Goal: Task Accomplishment & Management: Contribute content

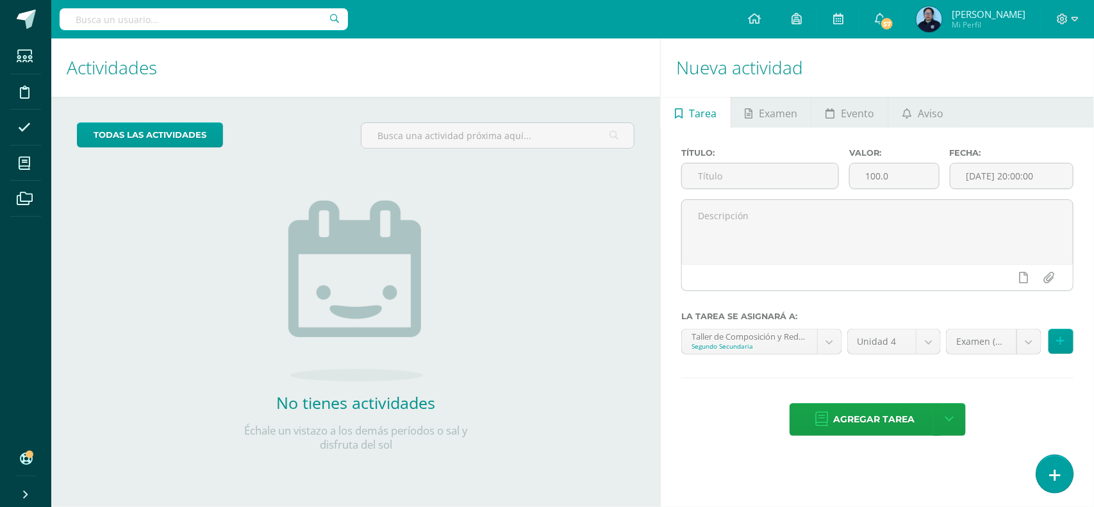
click at [1068, 467] on link at bounding box center [1055, 473] width 37 height 37
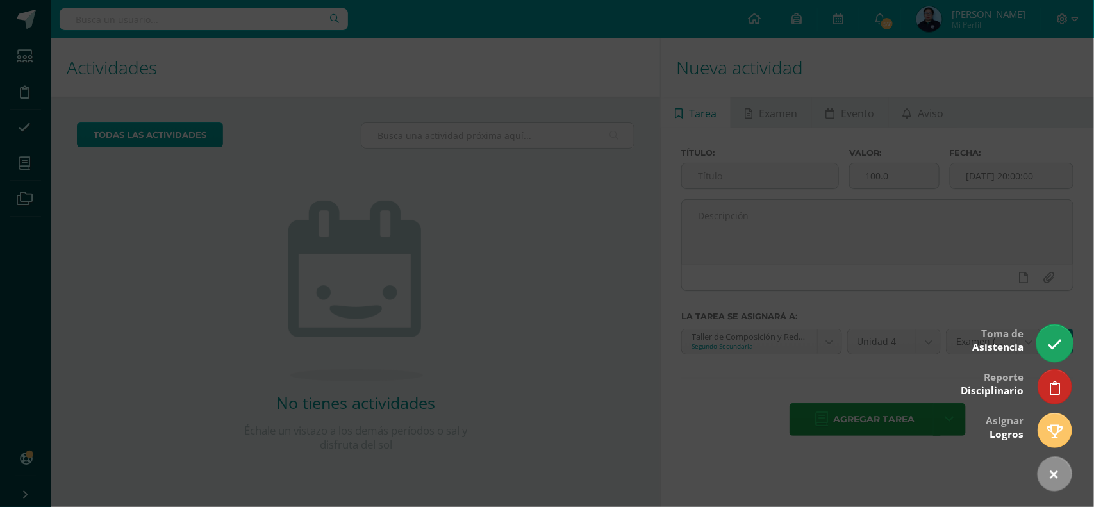
click at [1069, 344] on link at bounding box center [1055, 342] width 37 height 37
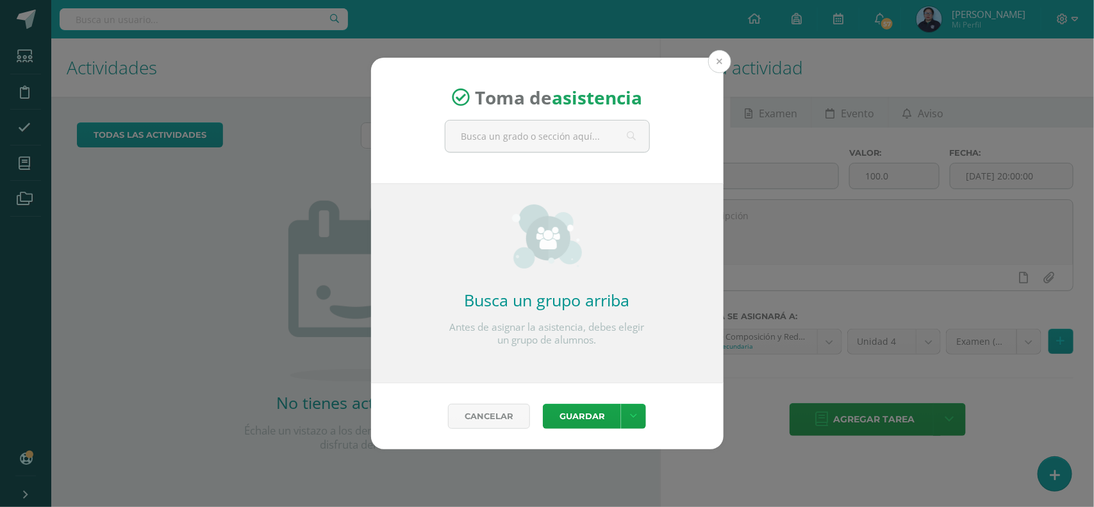
click at [715, 61] on button at bounding box center [719, 61] width 23 height 23
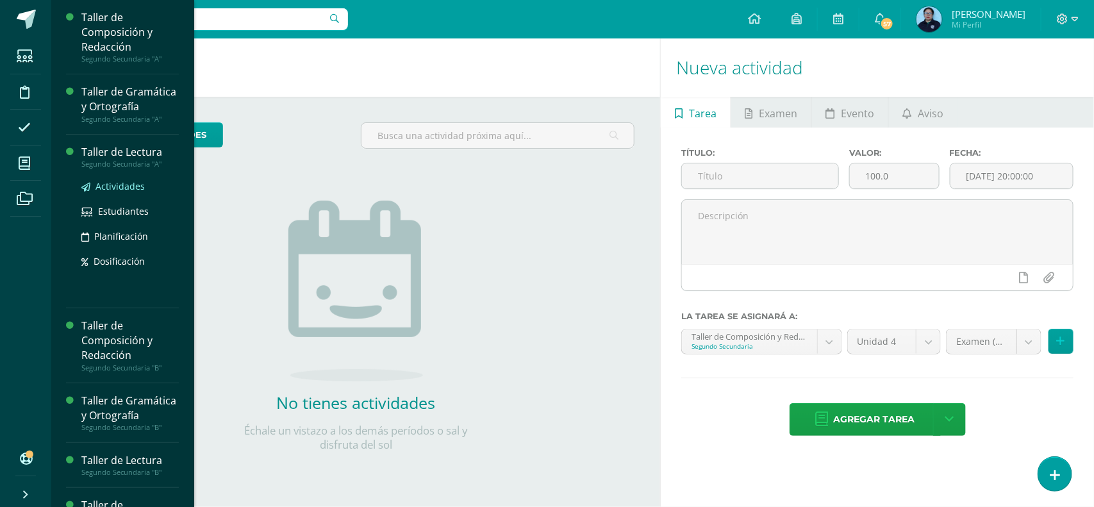
click at [108, 192] on span "Actividades" at bounding box center [120, 186] width 49 height 12
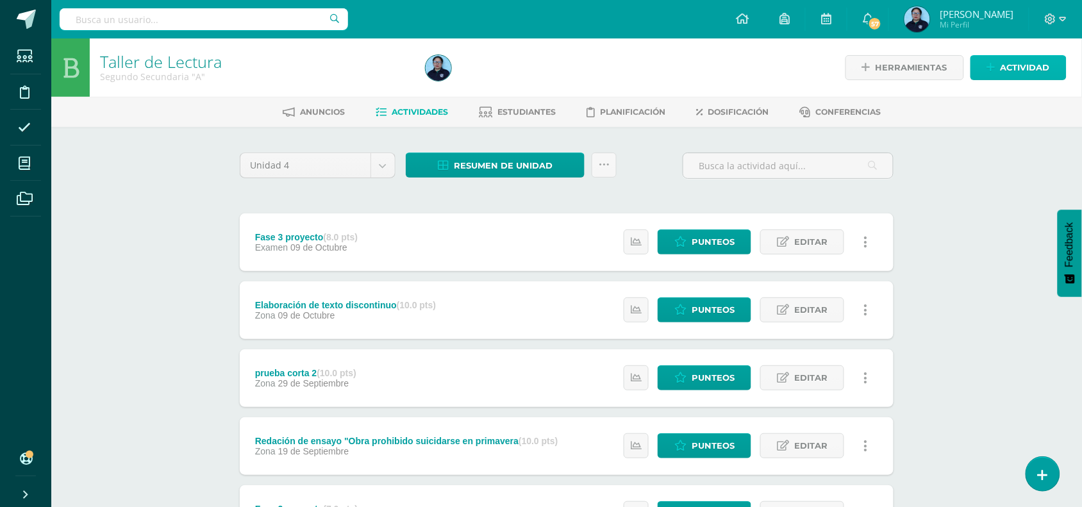
click at [1020, 58] on span "Actividad" at bounding box center [1025, 68] width 49 height 24
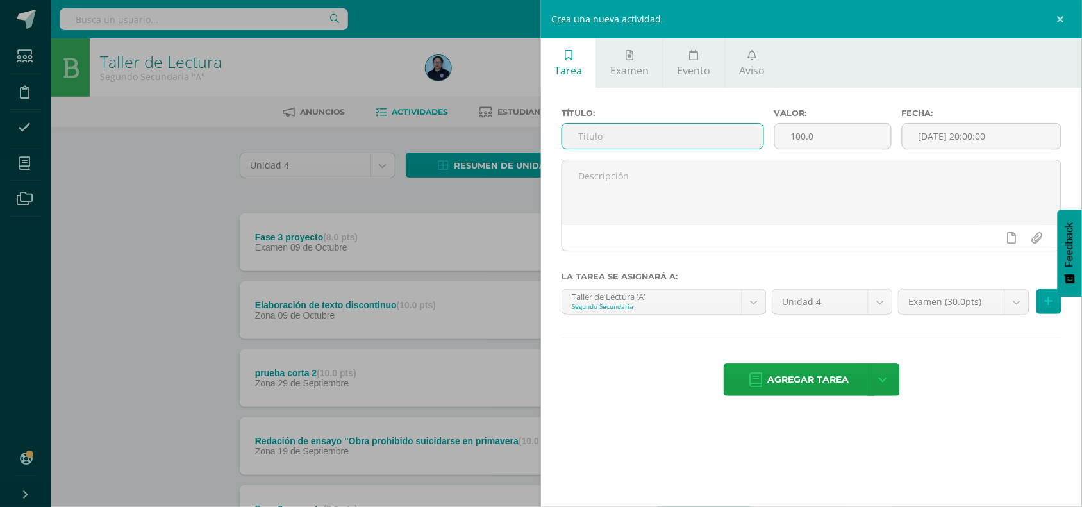
click at [678, 130] on input "text" at bounding box center [662, 136] width 201 height 25
type input "fase 4"
click at [864, 135] on input "100.0" at bounding box center [833, 136] width 116 height 25
type input "1"
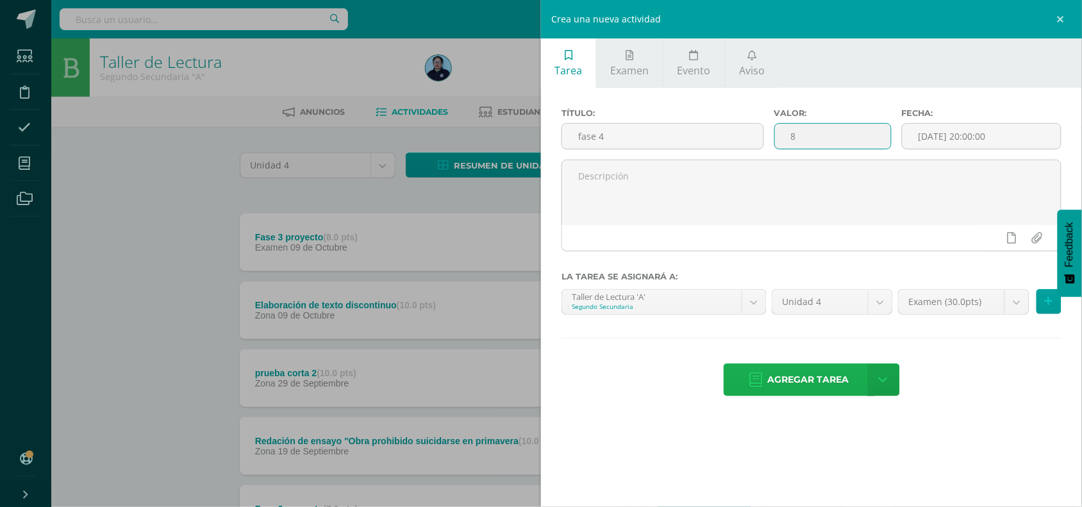
type input "8"
click at [847, 383] on span "Agregar tarea" at bounding box center [808, 379] width 81 height 31
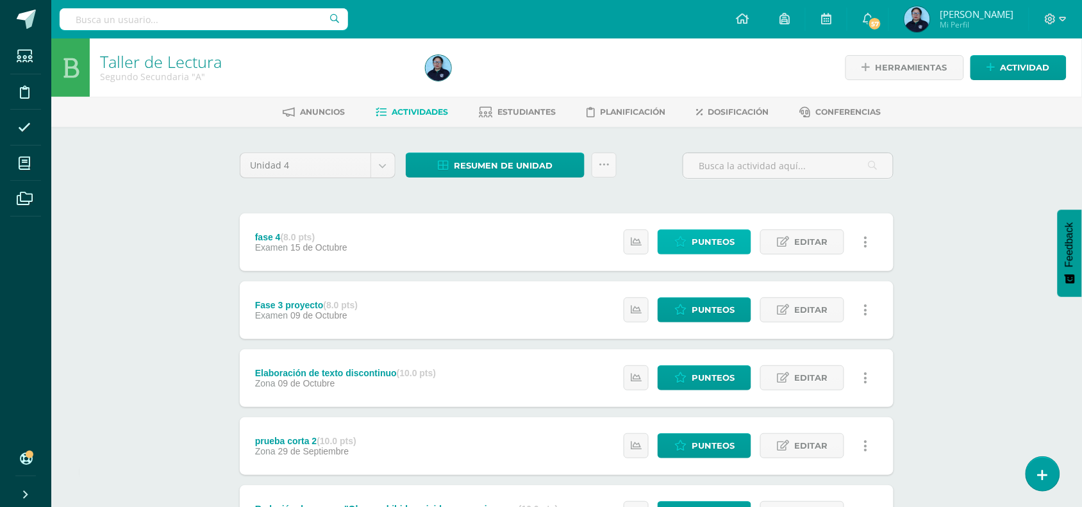
click at [728, 244] on span "Punteos" at bounding box center [713, 242] width 43 height 24
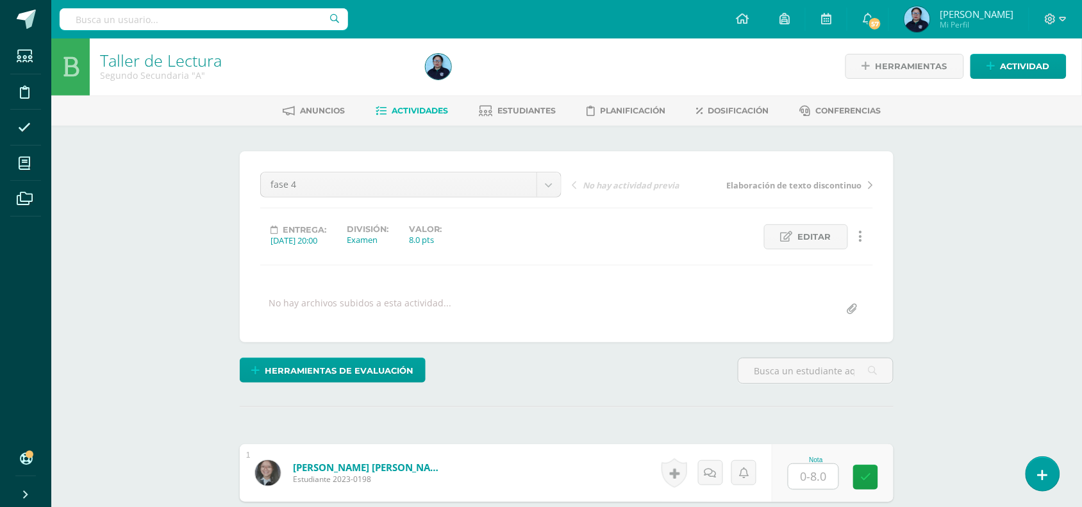
scroll to position [2, 0]
click at [1049, 478] on link at bounding box center [1043, 473] width 37 height 37
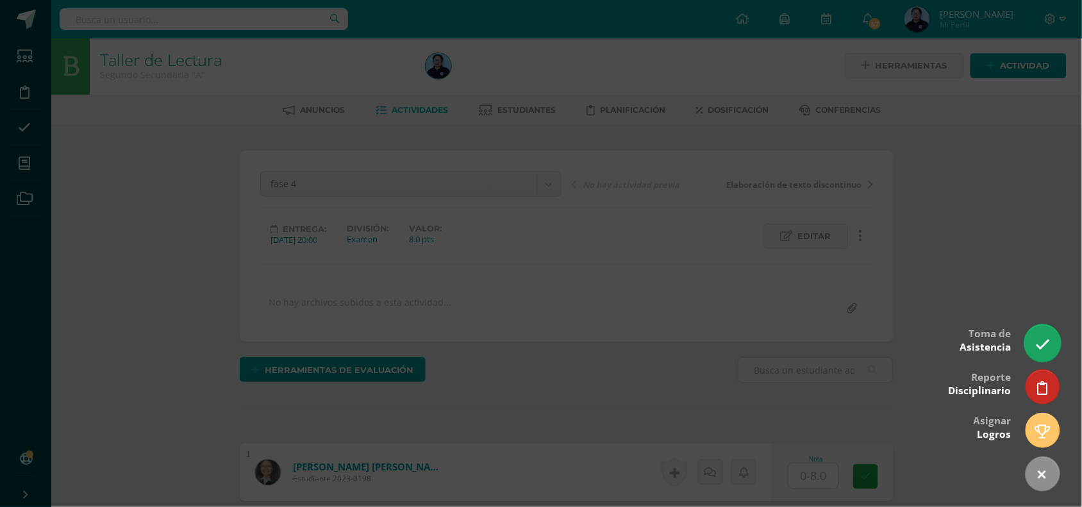
click at [1051, 341] on link at bounding box center [1043, 342] width 37 height 37
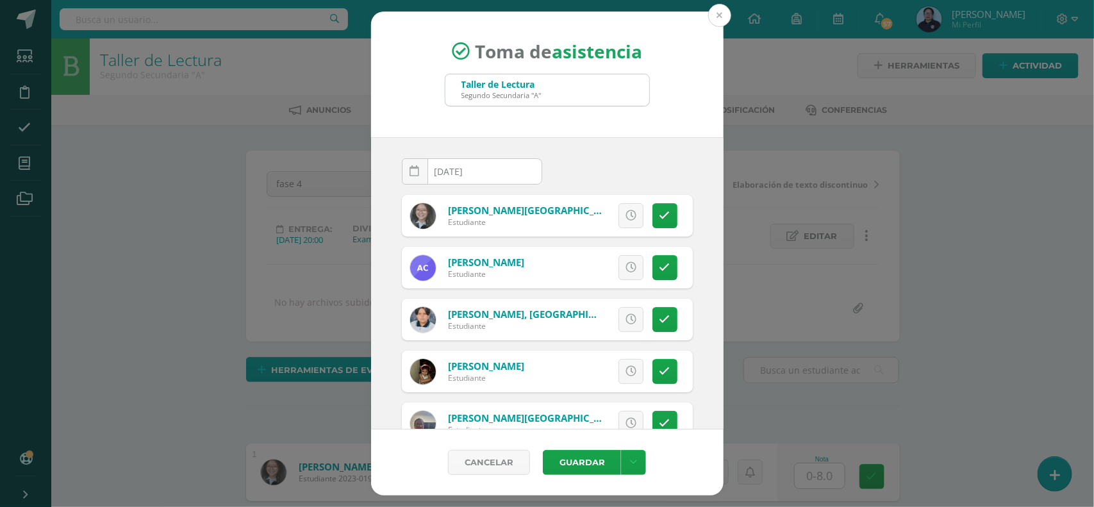
click at [718, 15] on button at bounding box center [719, 15] width 23 height 23
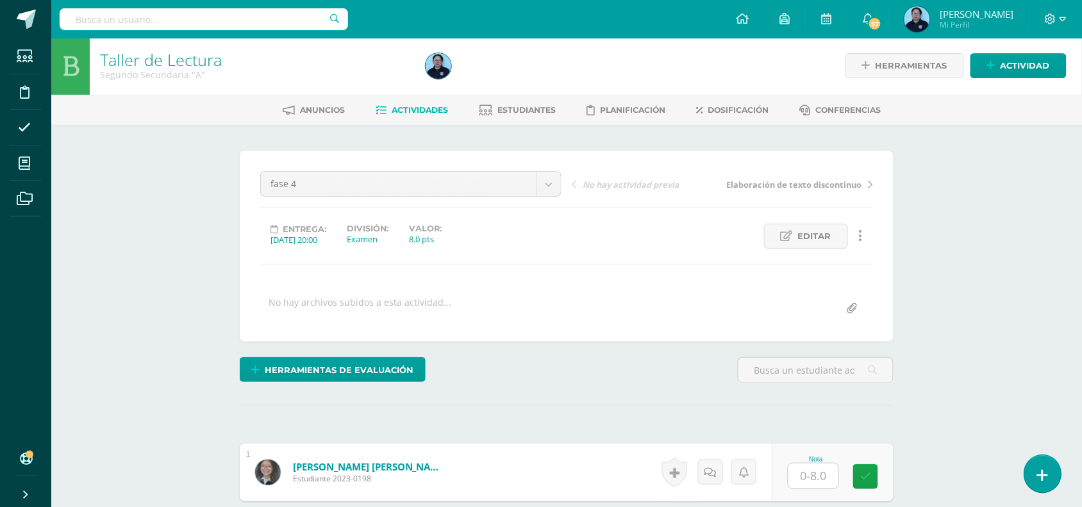
click at [1055, 479] on link at bounding box center [1043, 473] width 37 height 37
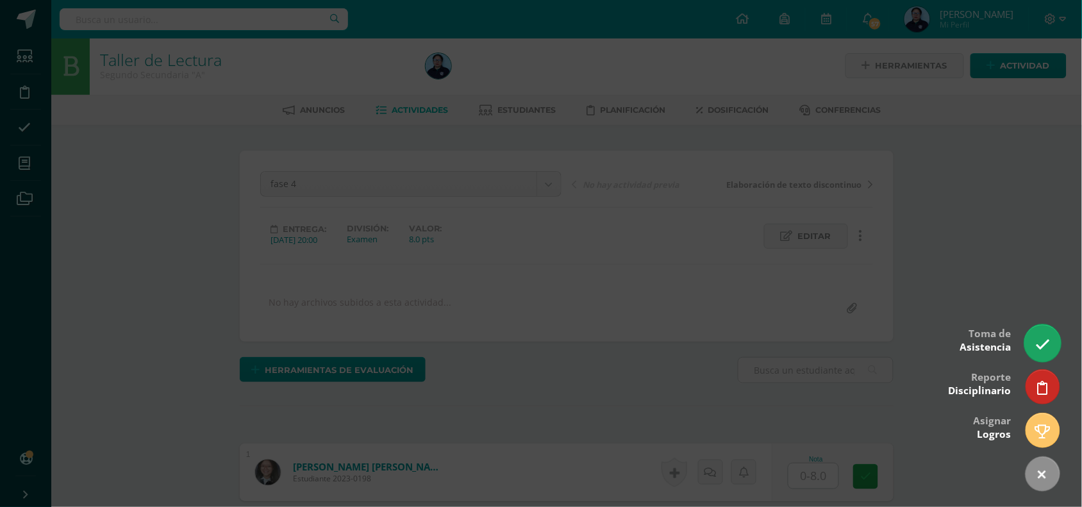
click at [1053, 350] on link at bounding box center [1043, 342] width 37 height 37
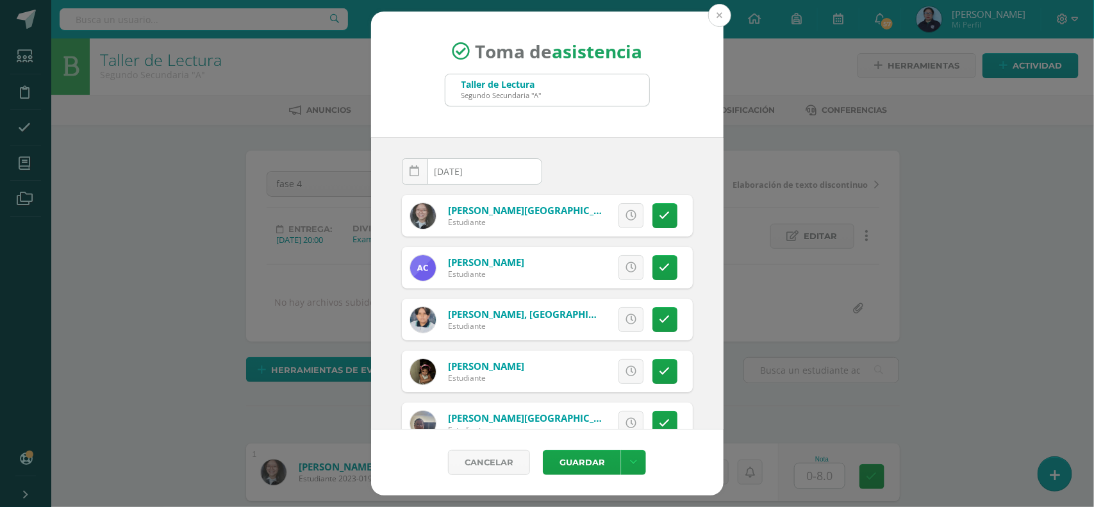
click at [715, 16] on button at bounding box center [719, 15] width 23 height 23
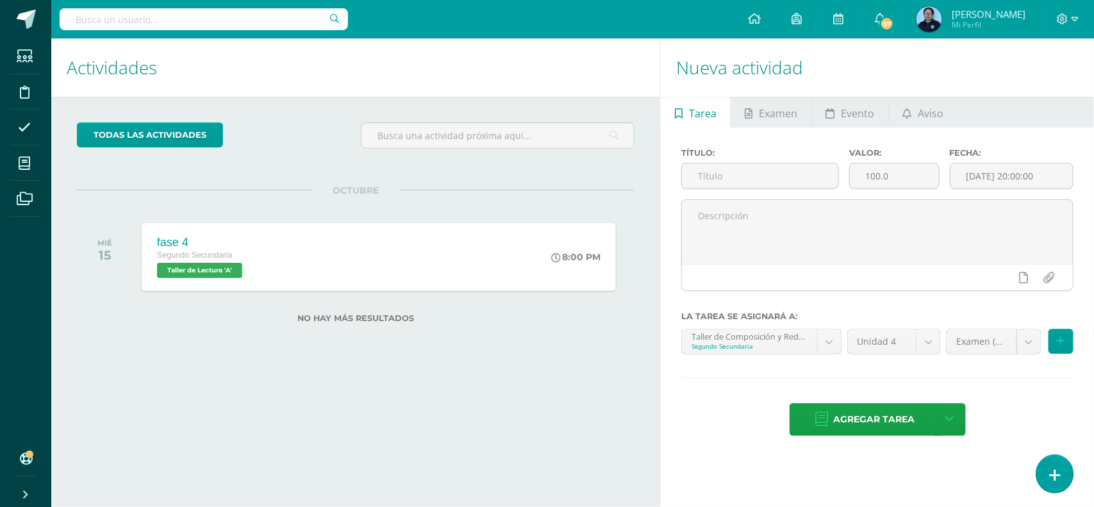
click at [1065, 479] on link at bounding box center [1055, 473] width 37 height 37
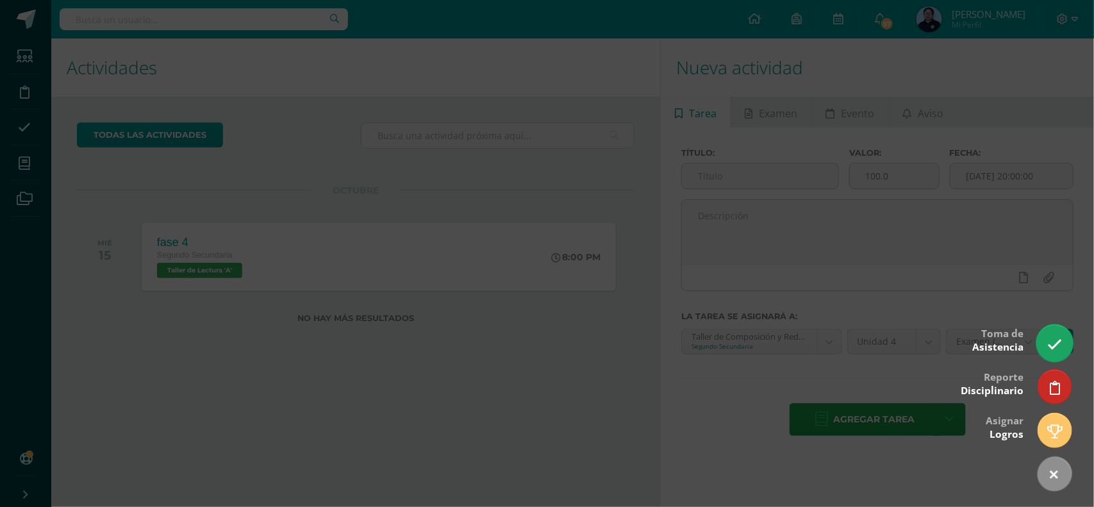
click at [1062, 353] on link at bounding box center [1055, 342] width 37 height 37
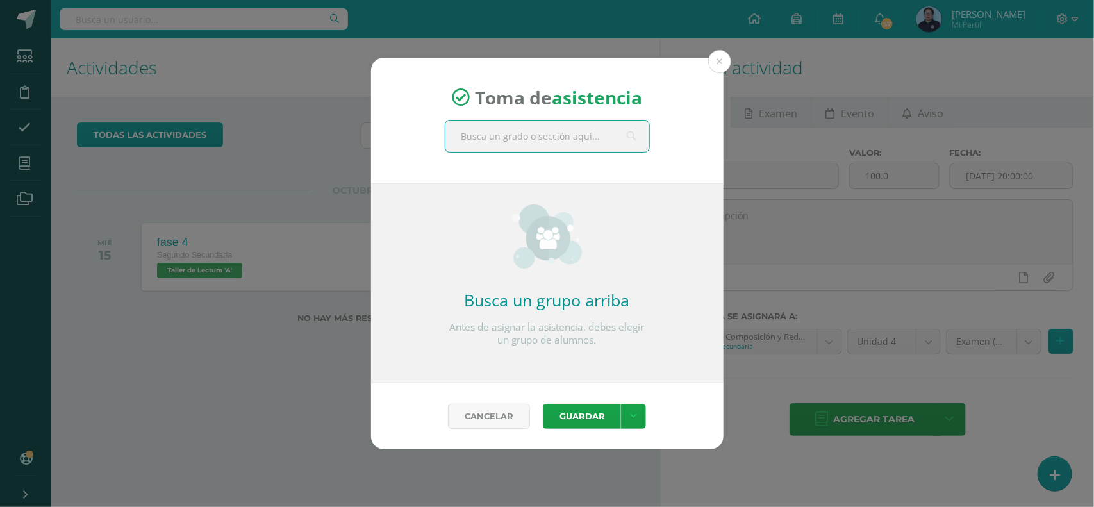
click at [580, 138] on input "text" at bounding box center [548, 136] width 204 height 31
type input "tercero b"
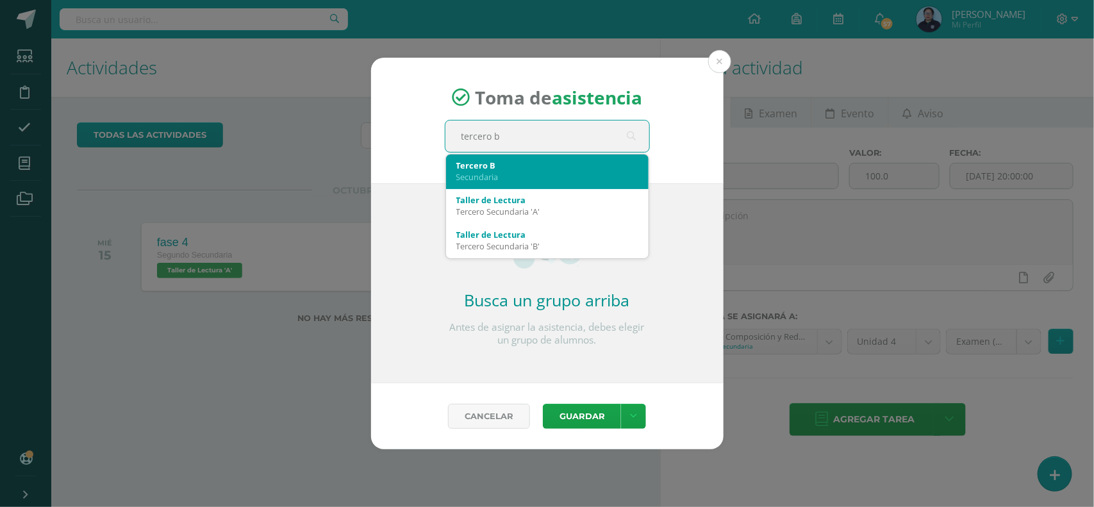
drag, startPoint x: 571, startPoint y: 145, endPoint x: 479, endPoint y: 175, distance: 96.5
click at [479, 152] on span "tercero b tercero b Tercero B Secundaria Taller de Lectura Tercero Secundaria '…" at bounding box center [548, 136] width 204 height 31
click at [479, 175] on div "Secundaria" at bounding box center [547, 177] width 182 height 12
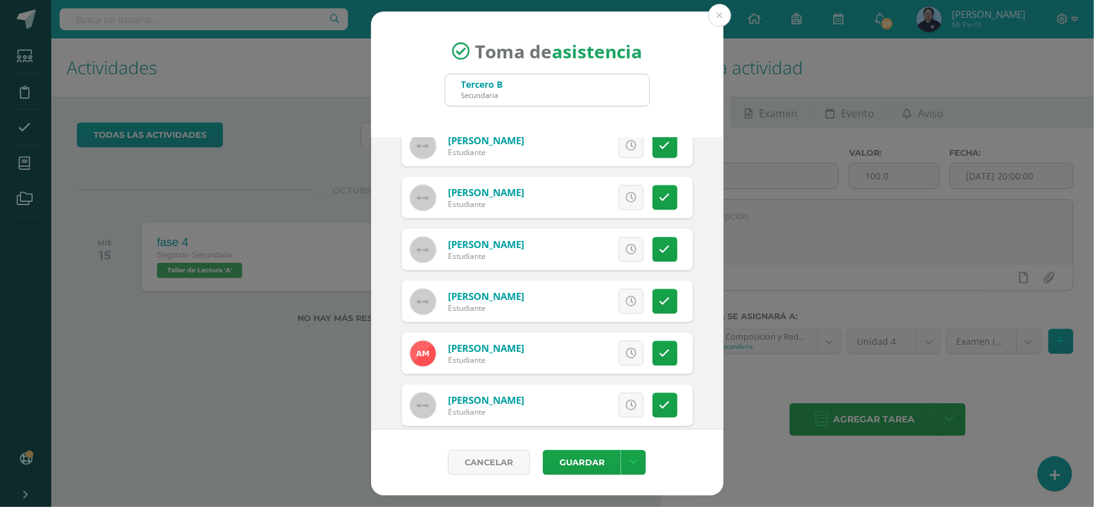
scroll to position [1126, 0]
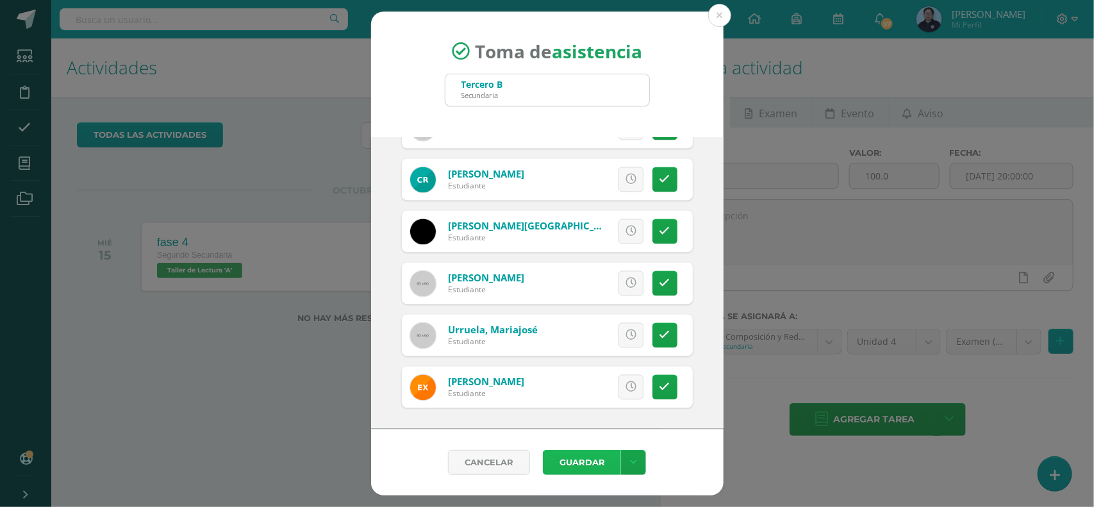
click at [566, 454] on button "Guardar" at bounding box center [582, 462] width 78 height 25
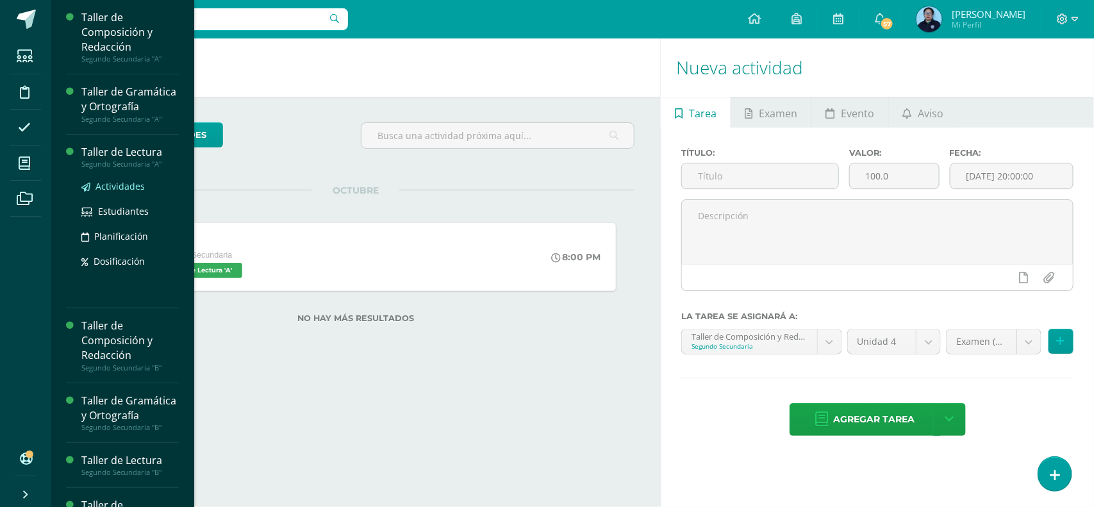
click at [103, 192] on span "Actividades" at bounding box center [120, 186] width 49 height 12
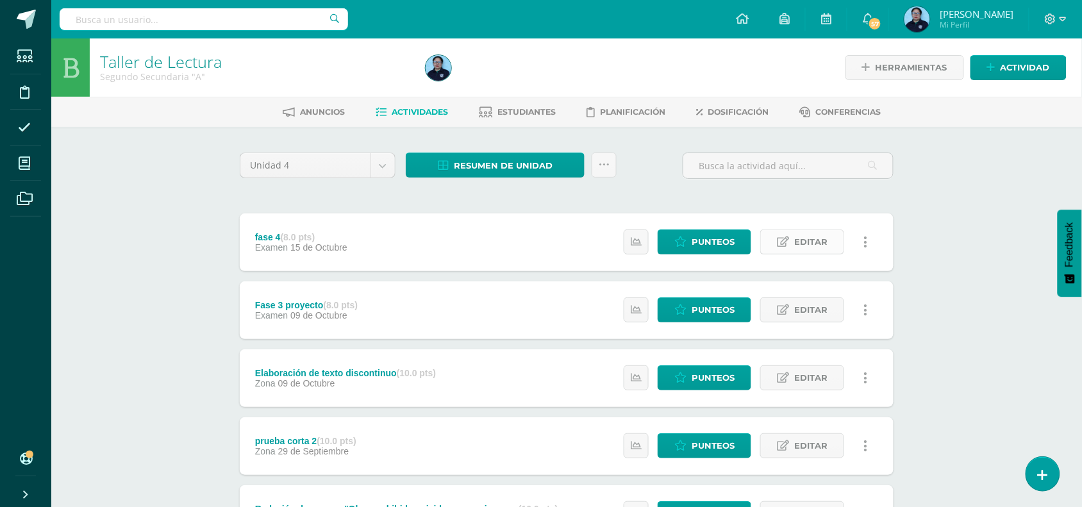
click at [821, 239] on span "Editar" at bounding box center [810, 242] width 33 height 24
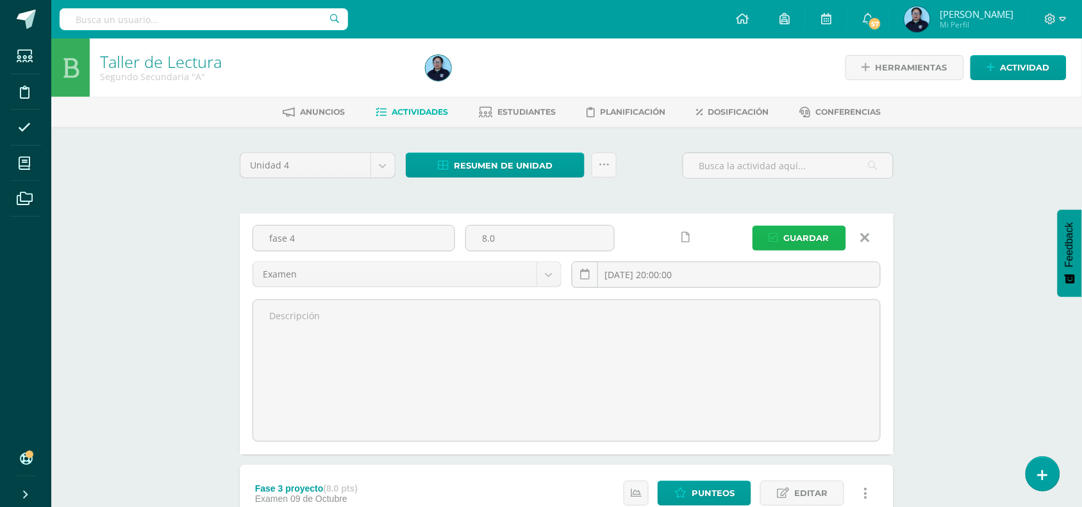
click at [807, 231] on span "Guardar" at bounding box center [807, 238] width 46 height 24
click at [811, 231] on span "Guardar" at bounding box center [807, 238] width 46 height 24
click at [805, 235] on span "Guardar" at bounding box center [807, 238] width 46 height 24
click at [802, 234] on span "Guardar" at bounding box center [807, 238] width 46 height 24
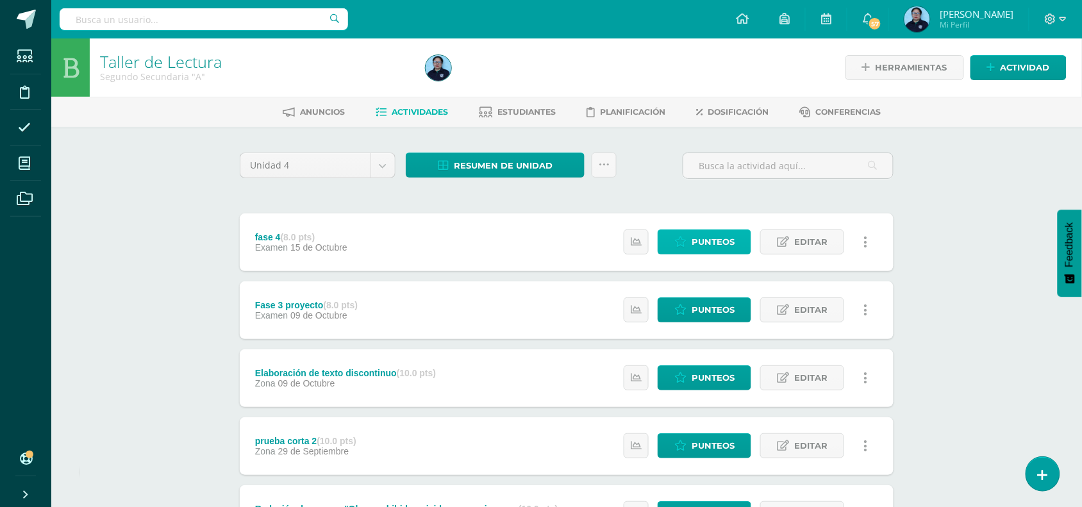
click at [722, 236] on span "Punteos" at bounding box center [713, 242] width 43 height 24
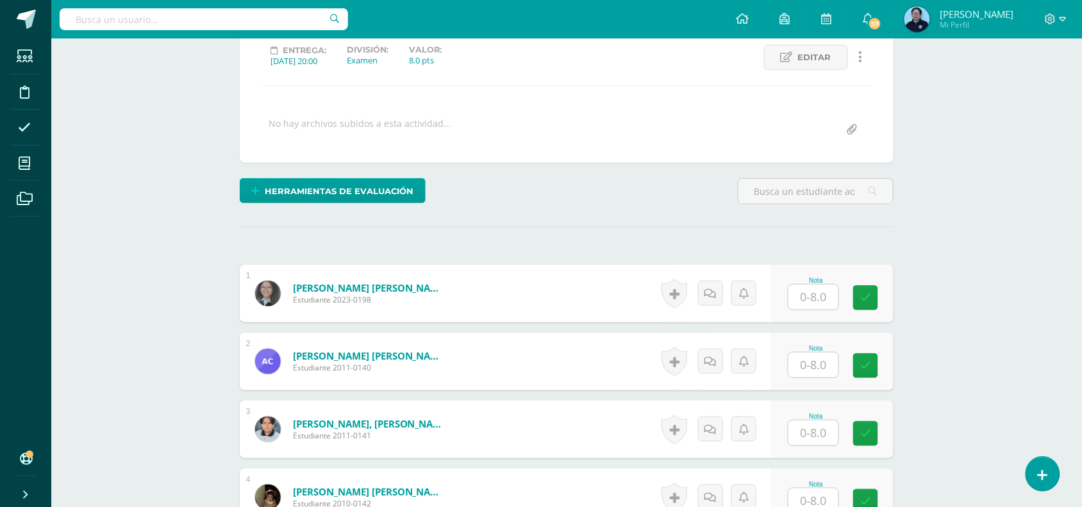
scroll to position [187, 0]
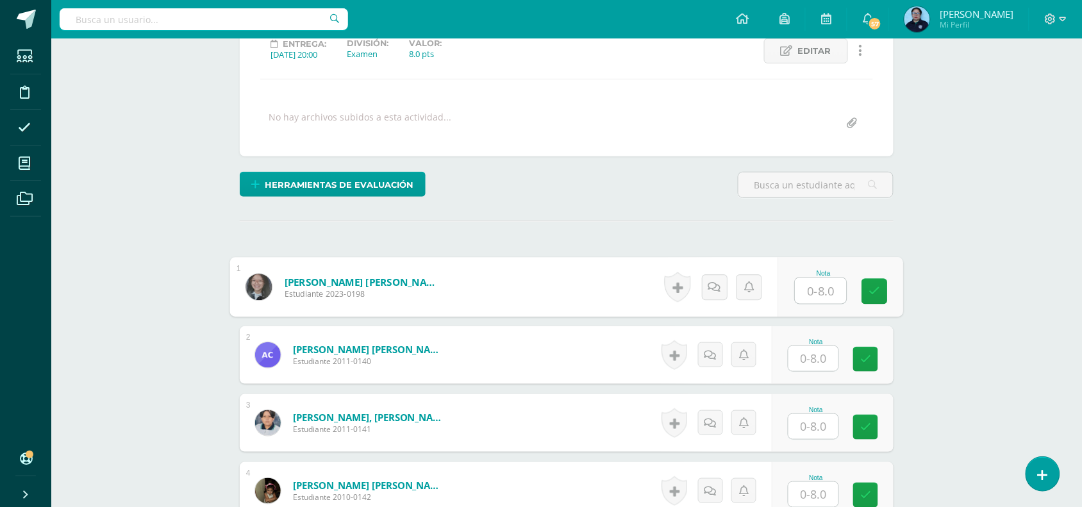
click at [821, 287] on input "text" at bounding box center [821, 291] width 51 height 26
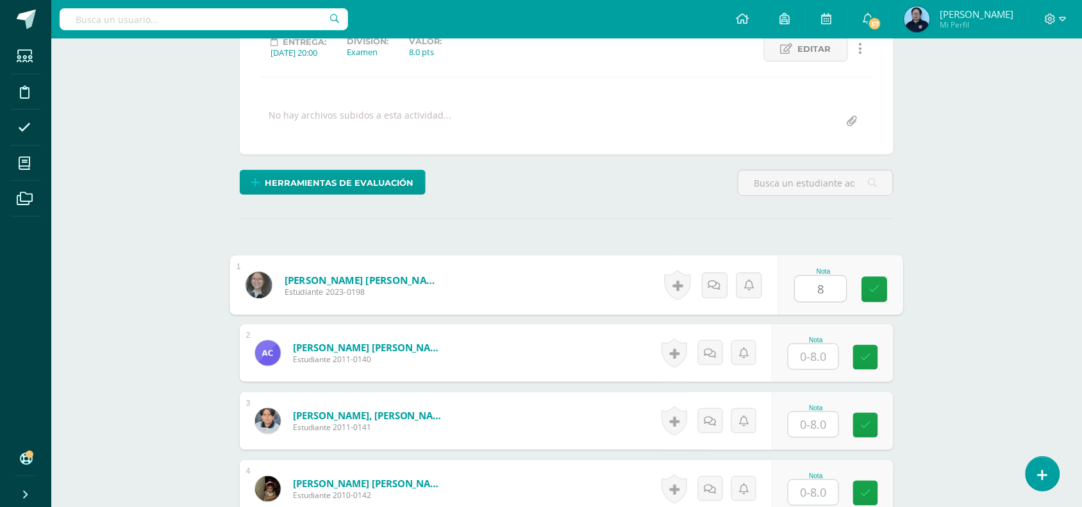
type input "8"
click at [805, 351] on input "text" at bounding box center [814, 356] width 50 height 25
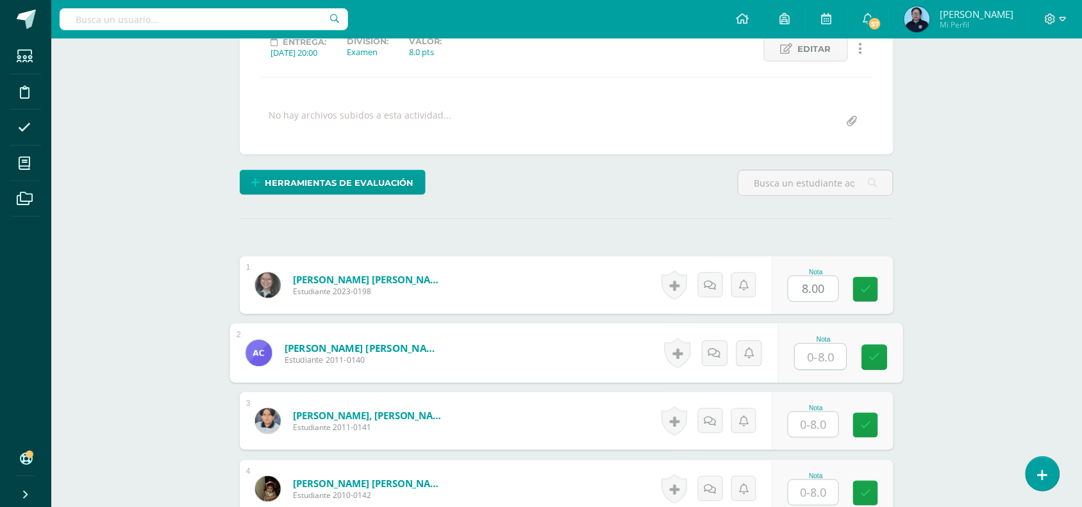
type input "7"
click at [876, 359] on icon at bounding box center [875, 357] width 12 height 11
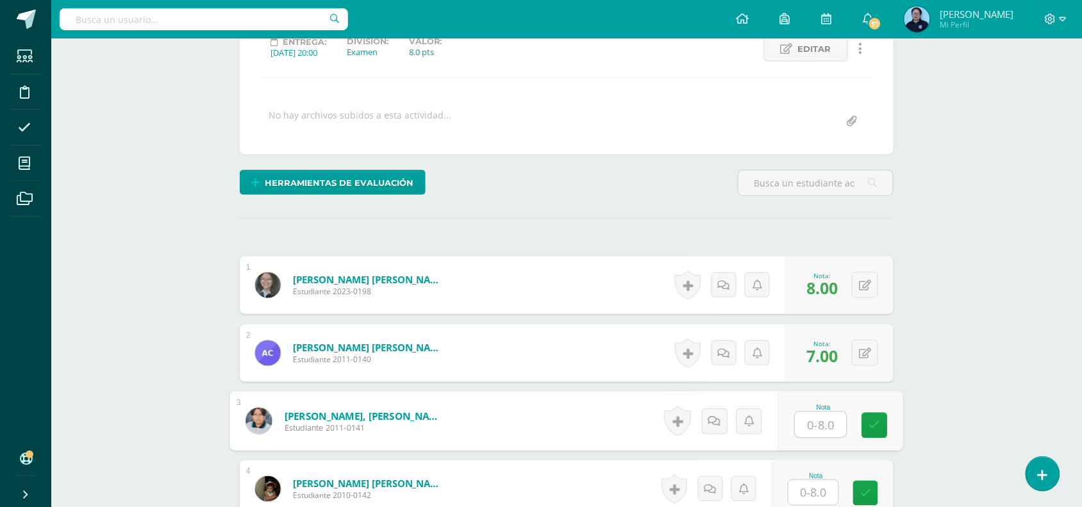
click at [814, 430] on input "text" at bounding box center [821, 425] width 51 height 26
type input "6"
click at [878, 420] on icon at bounding box center [875, 425] width 12 height 11
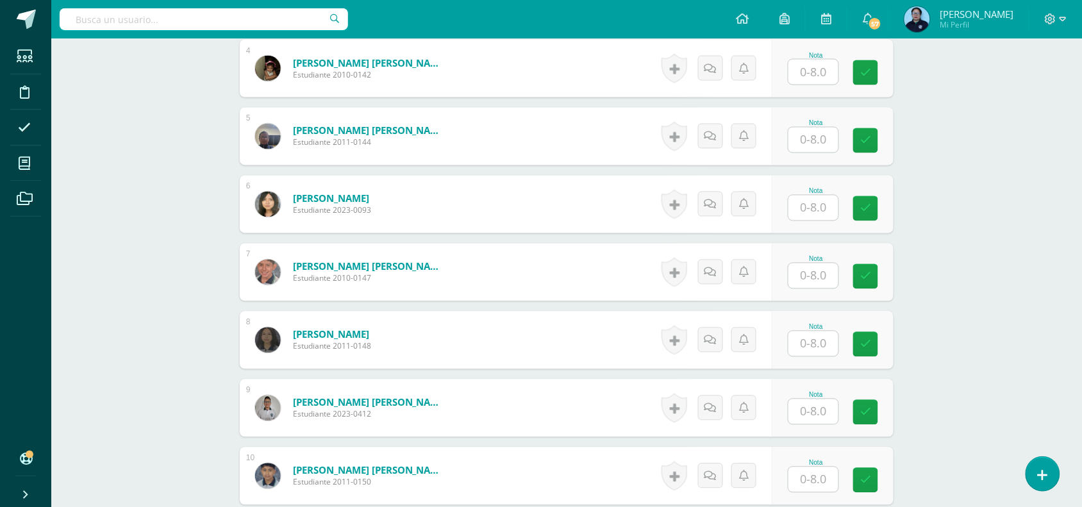
scroll to position [621, 0]
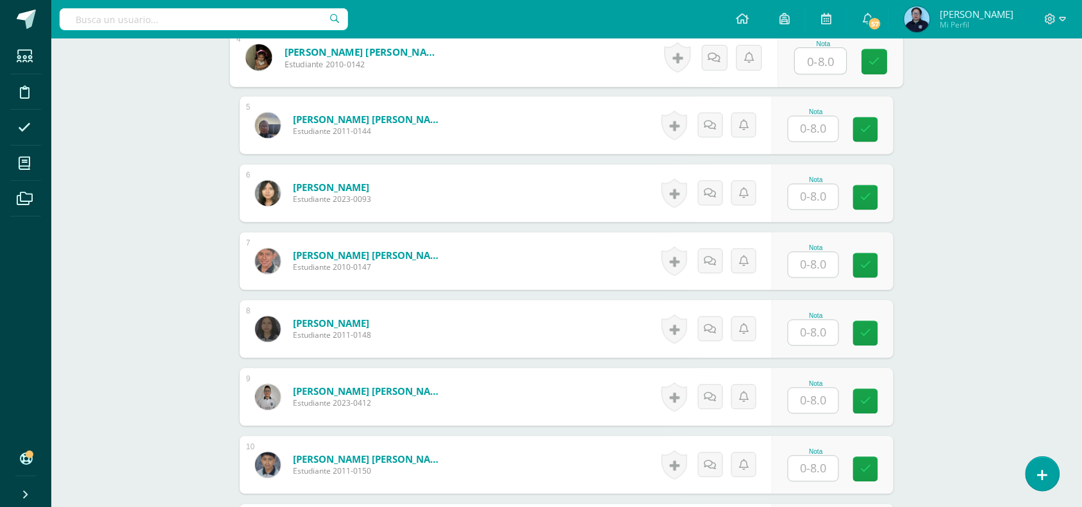
click at [816, 69] on input "text" at bounding box center [821, 62] width 51 height 26
type input "8"
click at [876, 62] on icon at bounding box center [875, 61] width 12 height 11
click at [817, 130] on input "text" at bounding box center [814, 129] width 50 height 25
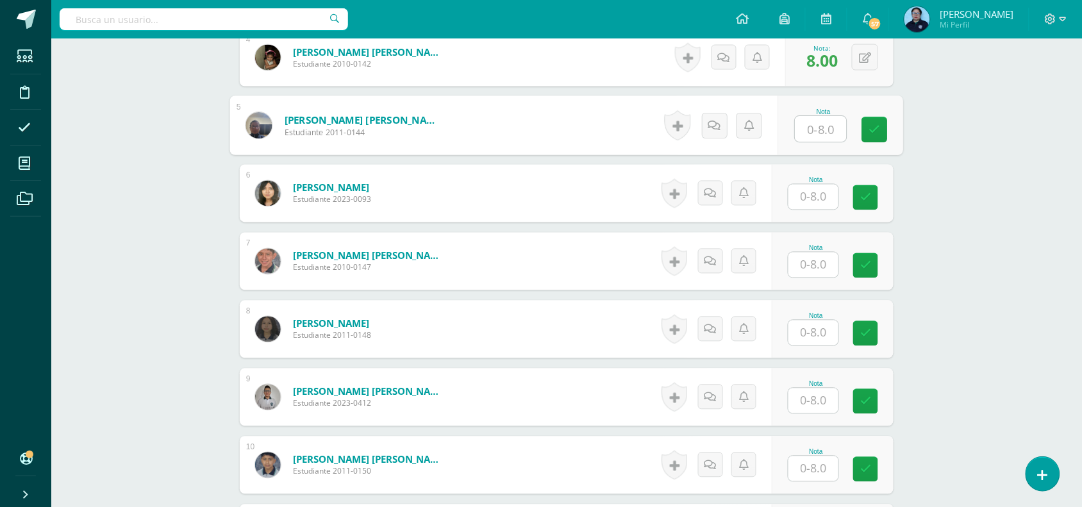
type input "7"
click at [880, 126] on link at bounding box center [875, 130] width 26 height 26
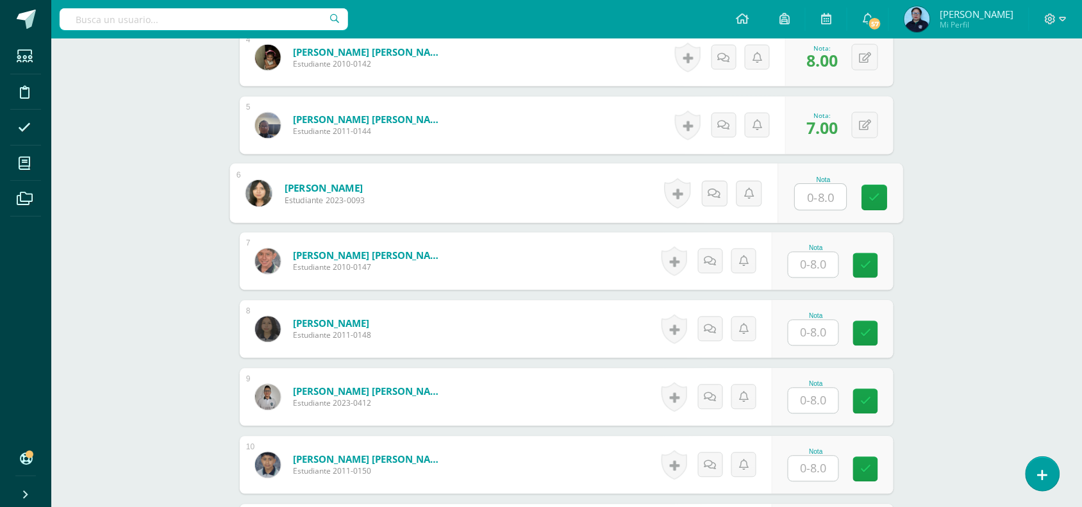
click at [829, 193] on input "text" at bounding box center [821, 198] width 51 height 26
type input "8"
click at [877, 194] on icon at bounding box center [875, 197] width 12 height 11
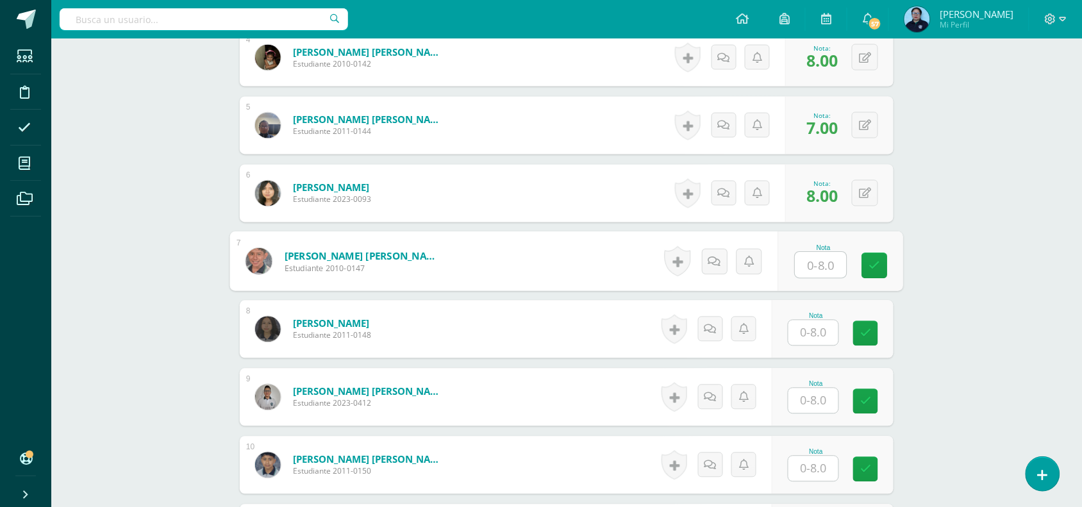
click at [822, 267] on input "text" at bounding box center [821, 266] width 51 height 26
type input "8"
click at [870, 261] on icon at bounding box center [875, 265] width 12 height 11
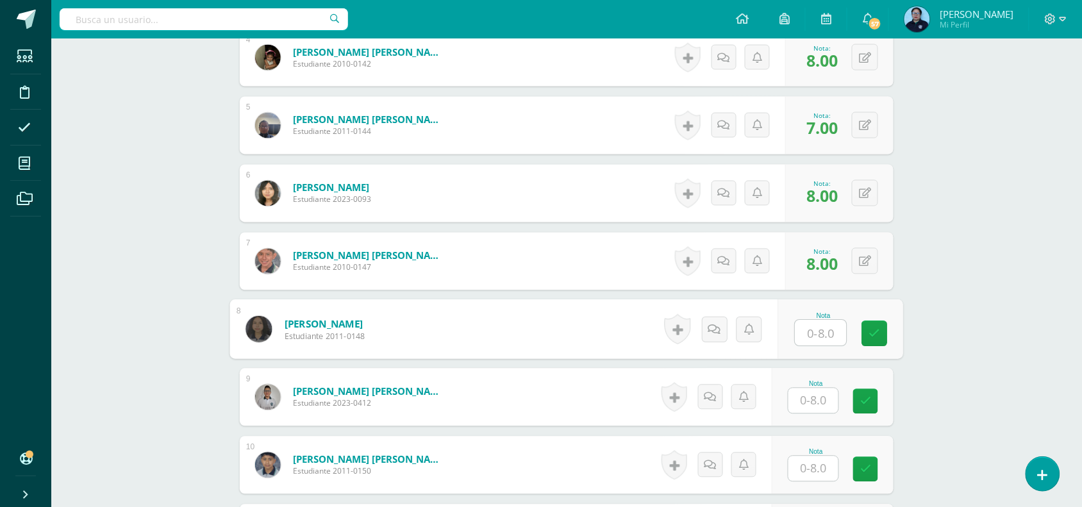
click at [830, 337] on input "text" at bounding box center [821, 334] width 51 height 26
type input "8"
click at [880, 340] on link at bounding box center [875, 334] width 26 height 26
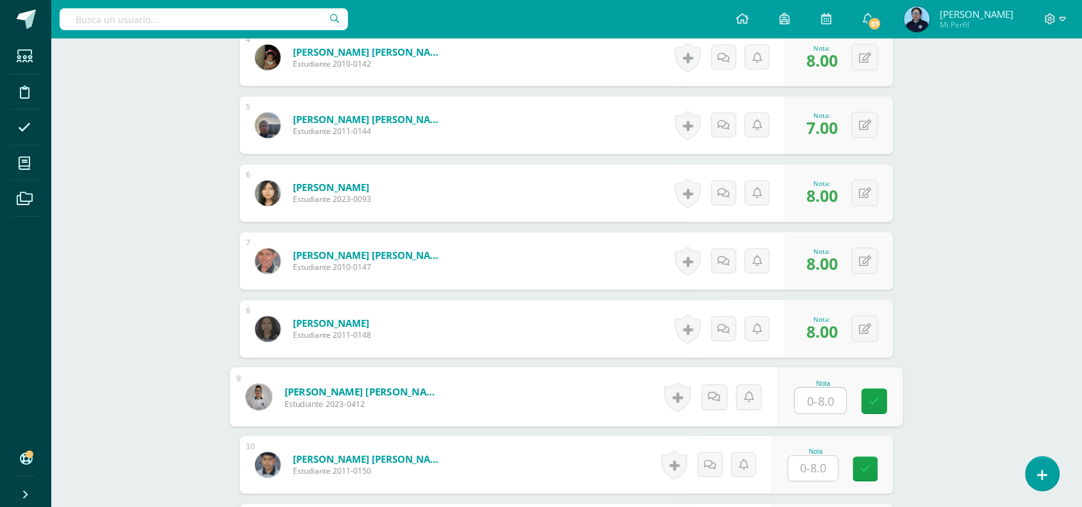
click at [828, 397] on input "text" at bounding box center [821, 402] width 51 height 26
type input "7"
click at [809, 468] on input "text" at bounding box center [814, 468] width 50 height 25
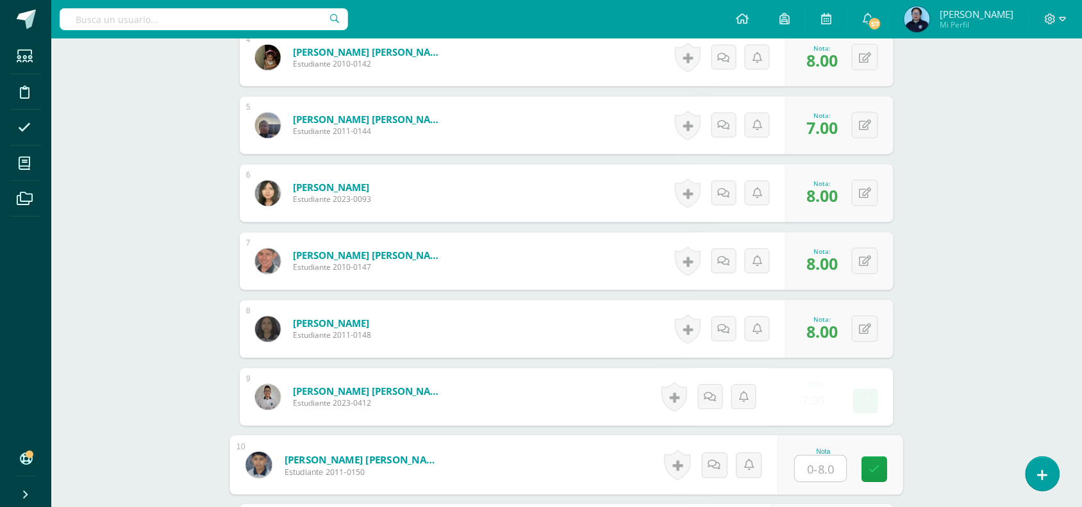
type input "5"
click at [877, 471] on icon at bounding box center [875, 469] width 12 height 11
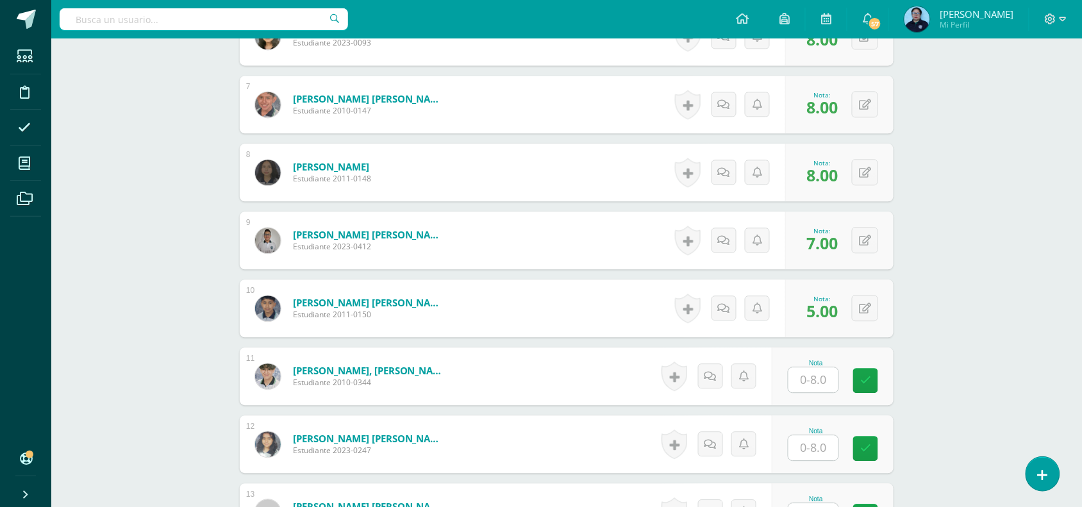
scroll to position [781, 0]
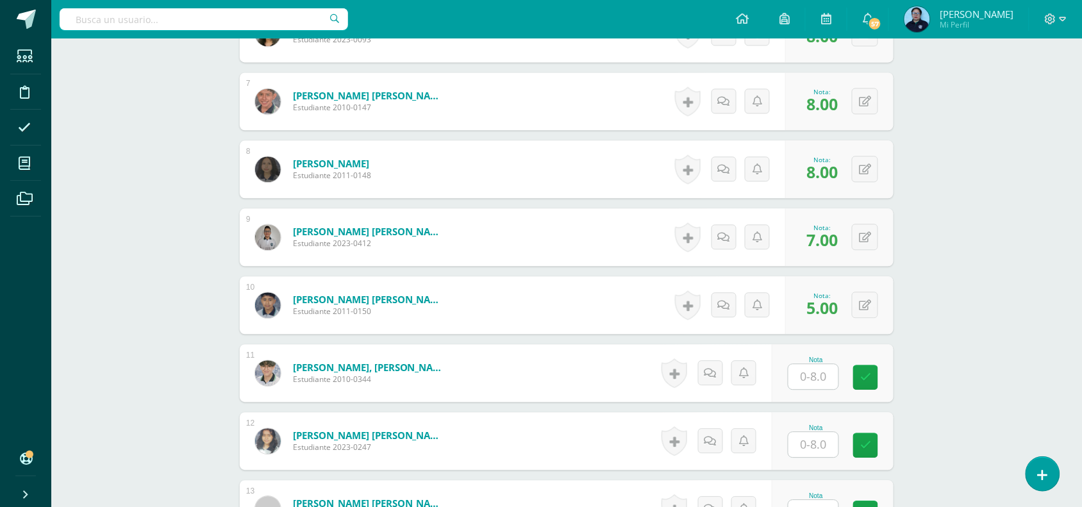
click at [829, 373] on input "text" at bounding box center [814, 376] width 50 height 25
type input "7"
click at [872, 372] on icon at bounding box center [875, 377] width 12 height 11
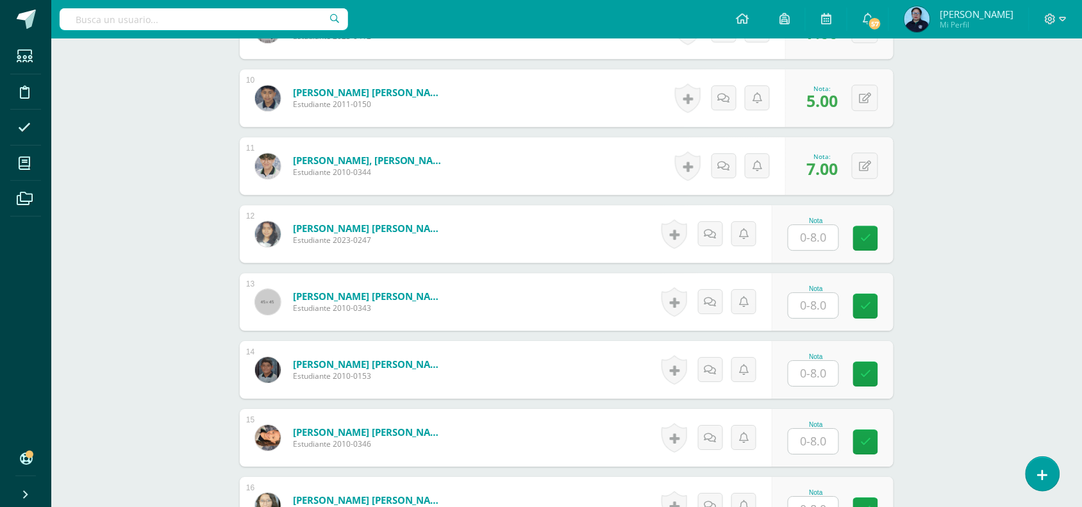
scroll to position [996, 0]
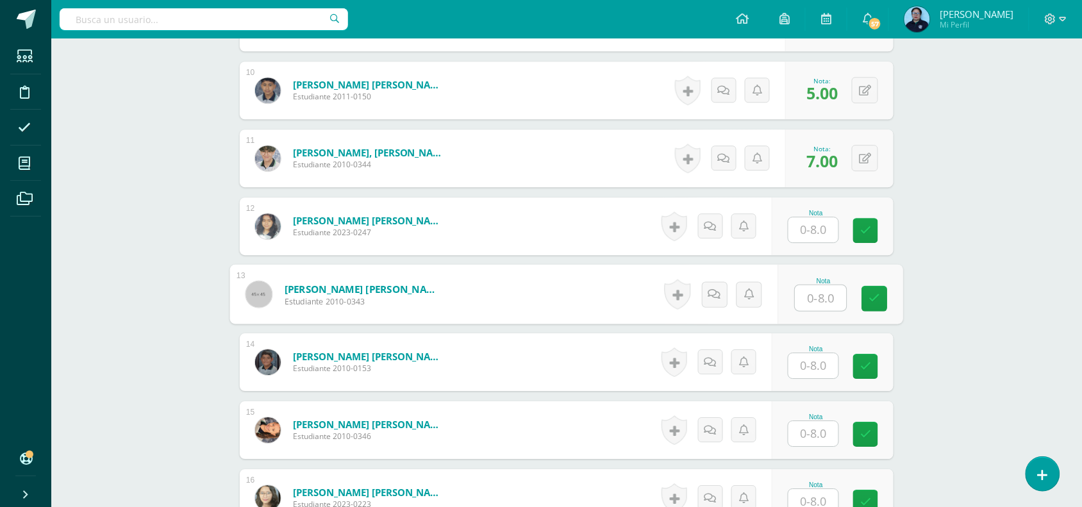
click at [810, 302] on input "text" at bounding box center [821, 298] width 51 height 26
type input "8"
click at [869, 301] on icon at bounding box center [875, 298] width 12 height 11
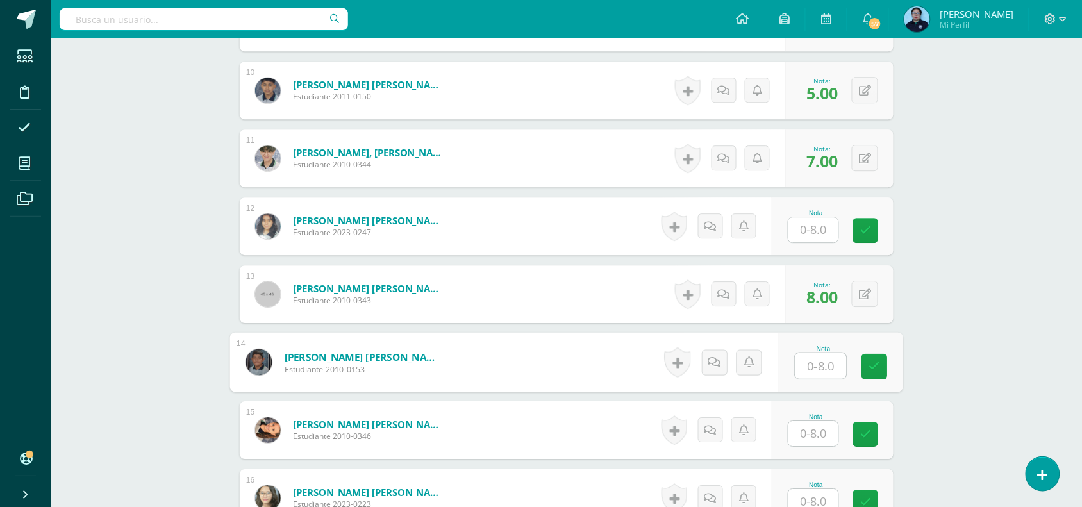
click at [812, 374] on input "text" at bounding box center [821, 366] width 51 height 26
type input "6"
click at [877, 362] on icon at bounding box center [875, 366] width 12 height 11
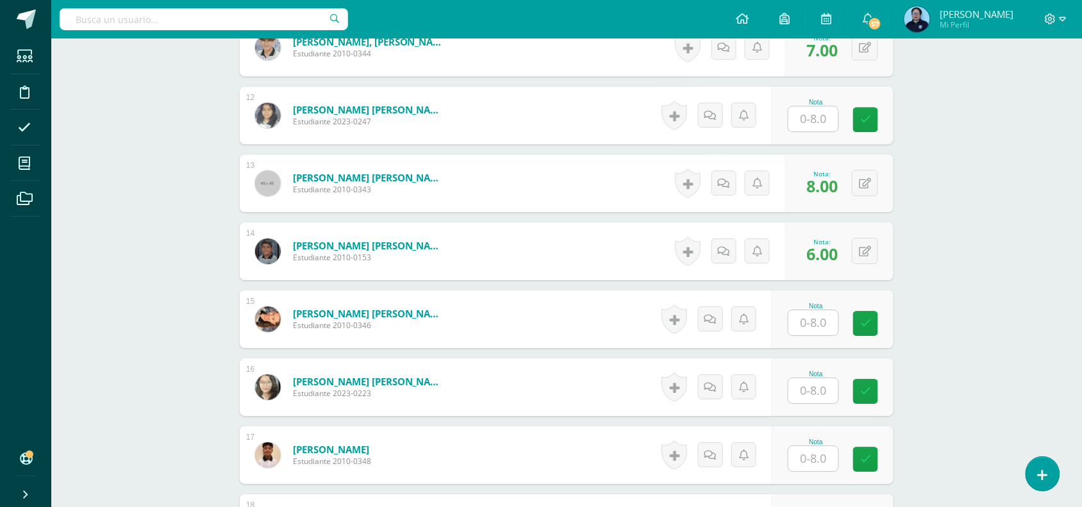
scroll to position [1114, 0]
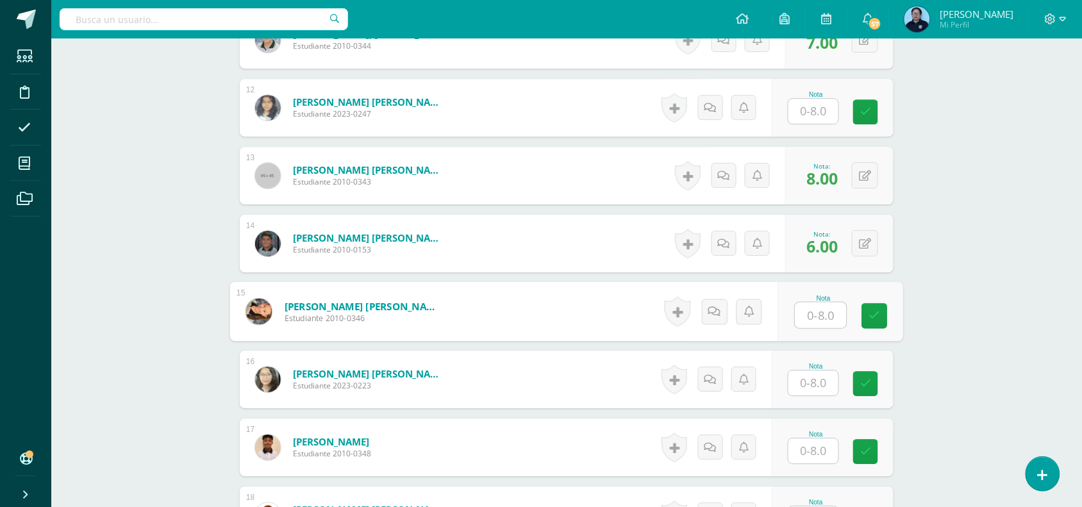
click at [793, 305] on div "Nota" at bounding box center [840, 312] width 125 height 60
type input "8"
click at [874, 315] on icon at bounding box center [875, 315] width 12 height 11
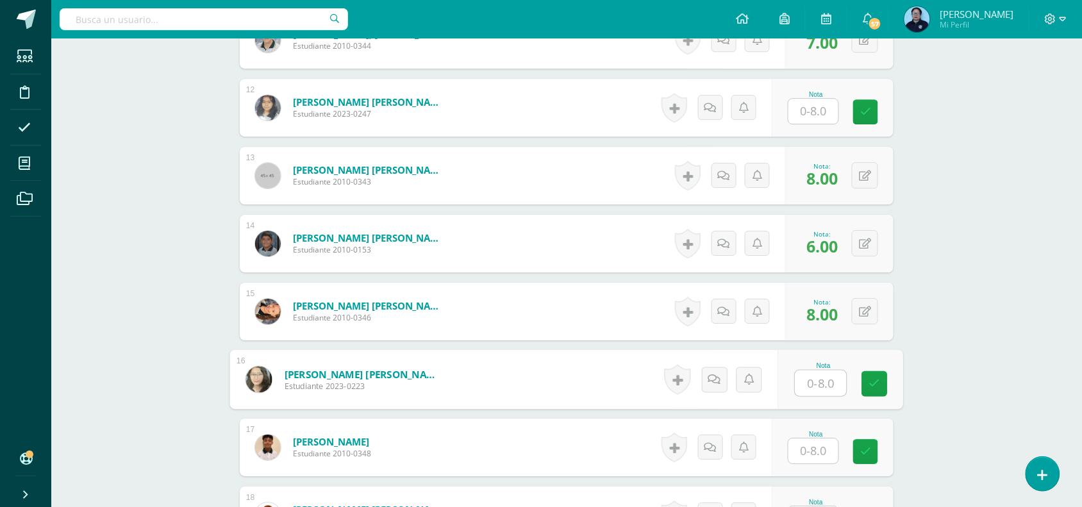
click at [814, 380] on input "text" at bounding box center [821, 384] width 51 height 26
type input "8"
click at [876, 383] on icon at bounding box center [875, 383] width 12 height 11
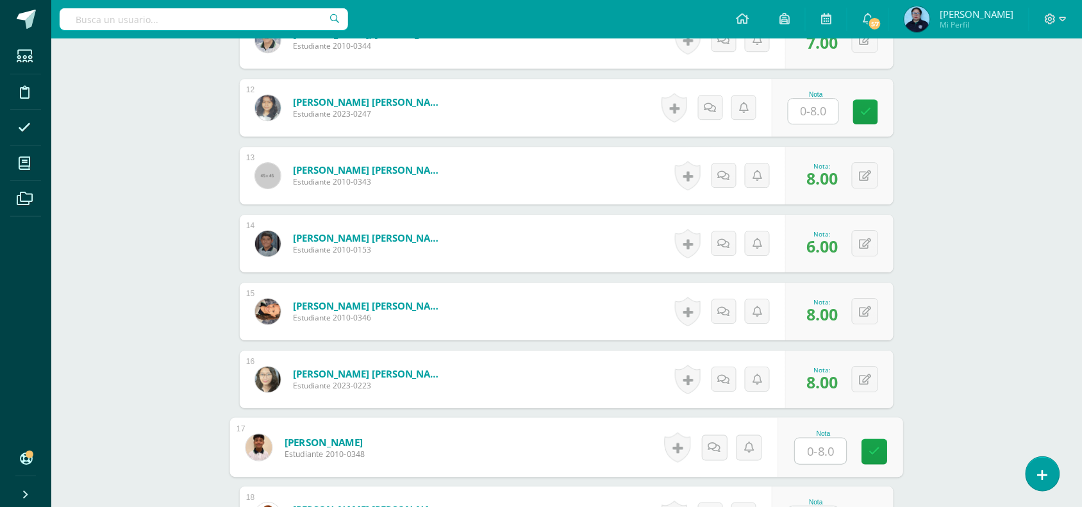
click at [809, 450] on input "text" at bounding box center [821, 452] width 51 height 26
type input "7"
click at [878, 446] on icon at bounding box center [875, 451] width 12 height 11
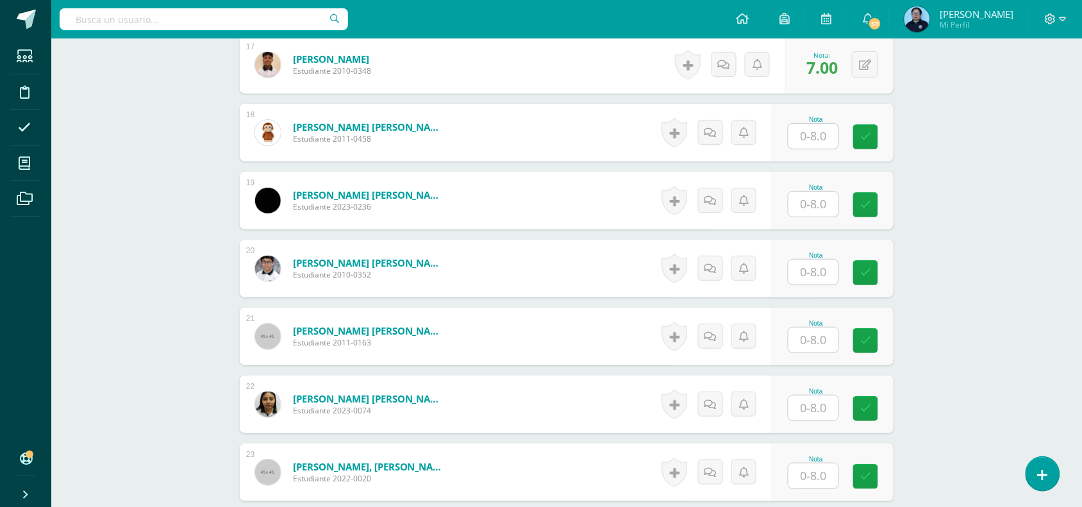
scroll to position [1500, 0]
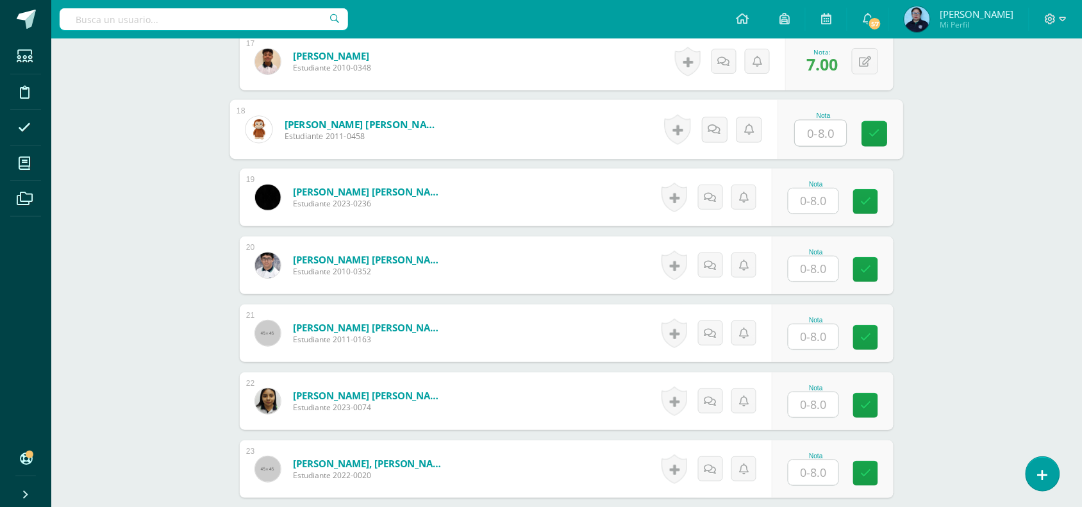
click at [819, 138] on input "text" at bounding box center [821, 134] width 51 height 26
type input "7"
click at [880, 138] on link at bounding box center [875, 134] width 26 height 26
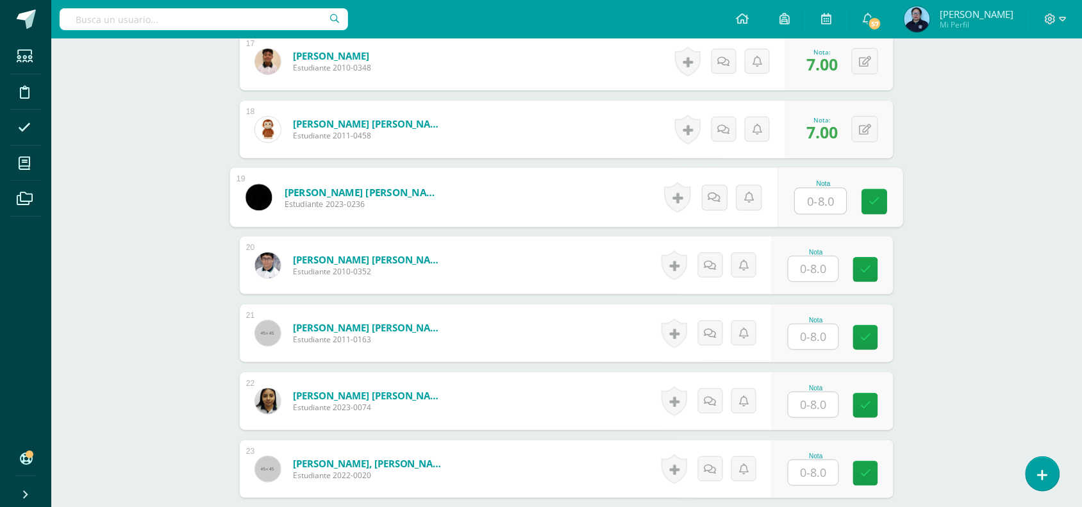
click at [830, 201] on input "text" at bounding box center [821, 201] width 51 height 26
type input "8"
click at [879, 199] on icon at bounding box center [875, 201] width 12 height 11
click at [810, 262] on input "text" at bounding box center [814, 268] width 50 height 25
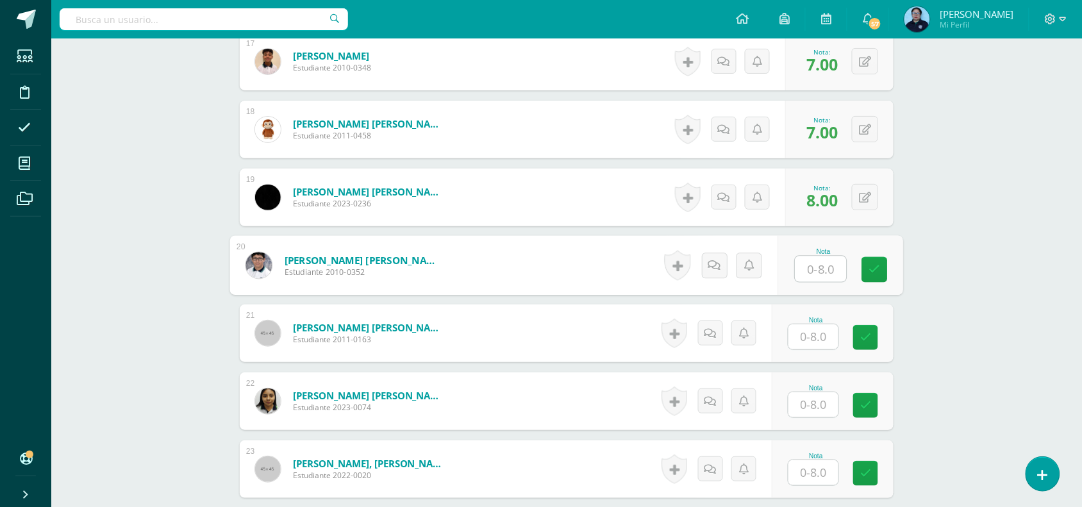
type input "8"
click at [867, 269] on link at bounding box center [875, 270] width 26 height 26
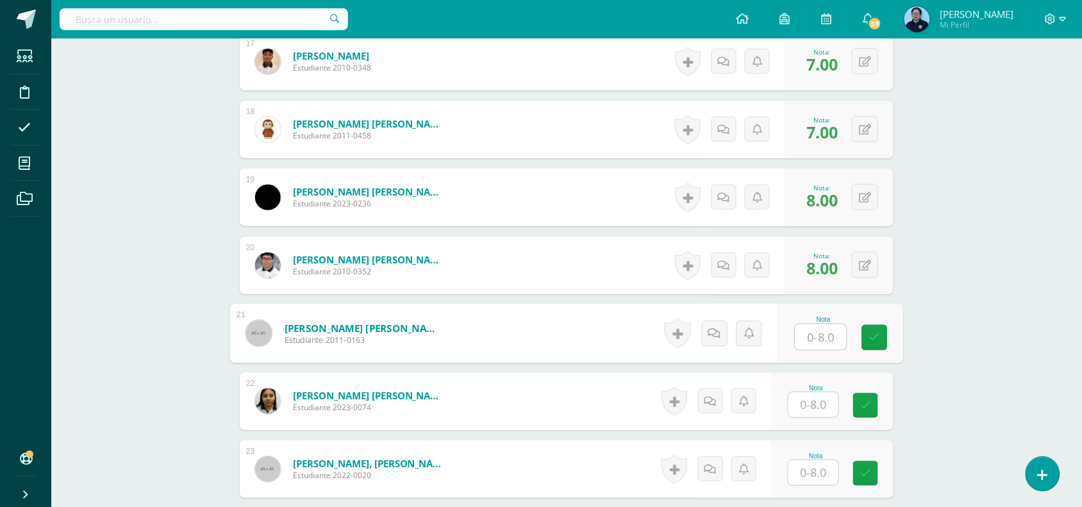
click at [829, 341] on input "text" at bounding box center [821, 337] width 51 height 26
type input "8"
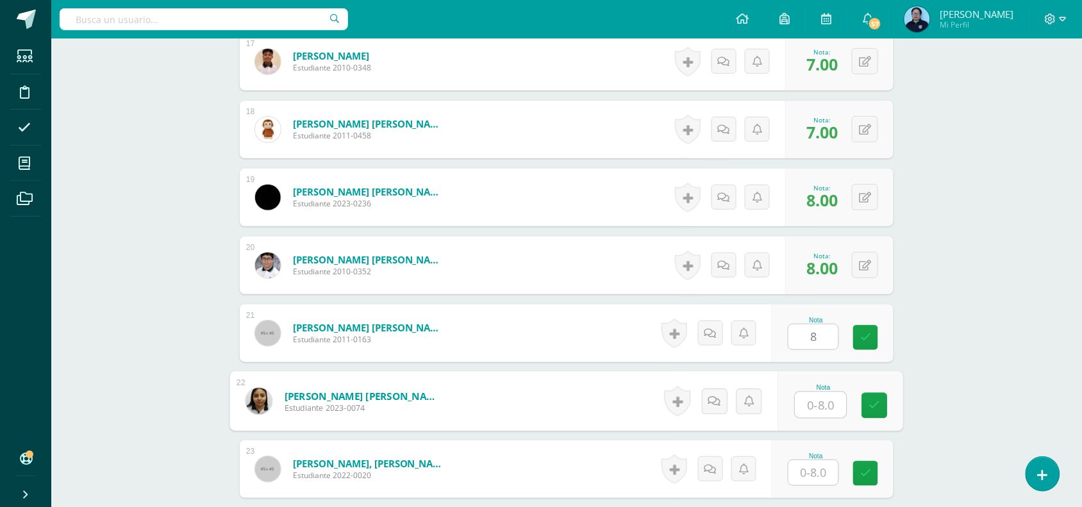
click at [816, 406] on input "text" at bounding box center [821, 405] width 51 height 26
type input "8"
click at [872, 408] on icon at bounding box center [875, 405] width 12 height 11
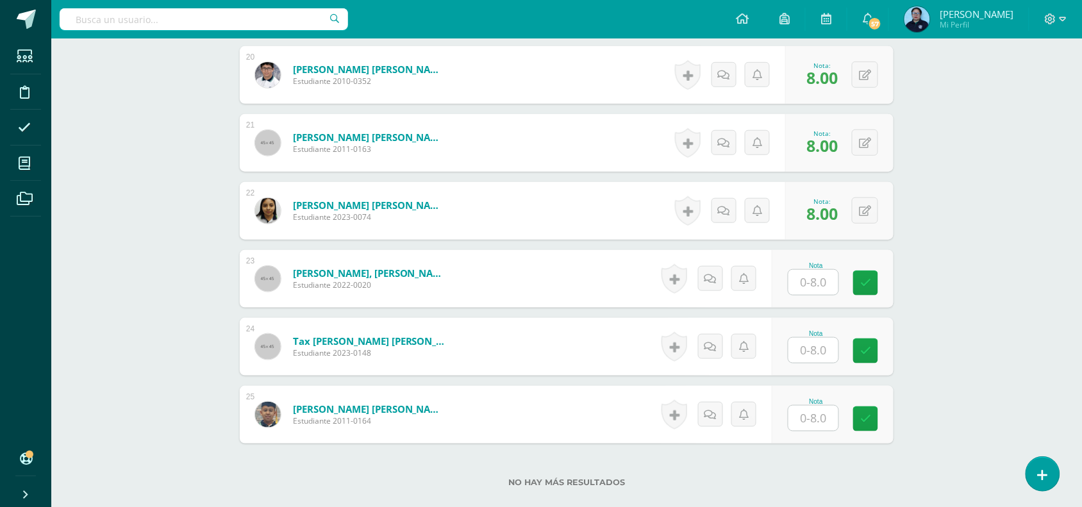
scroll to position [1693, 0]
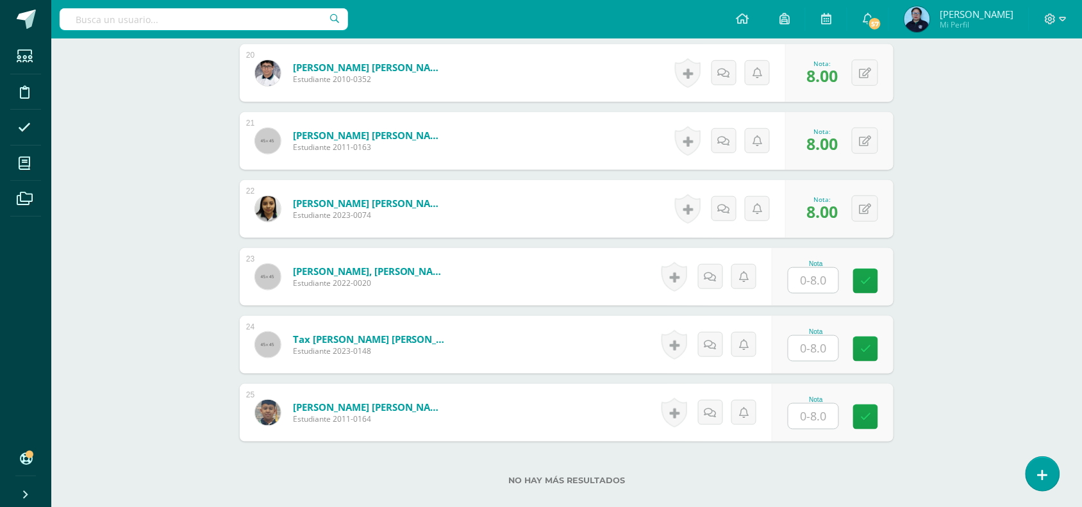
click at [816, 280] on input "text" at bounding box center [814, 280] width 50 height 25
type input "7"
click at [877, 276] on icon at bounding box center [875, 281] width 12 height 11
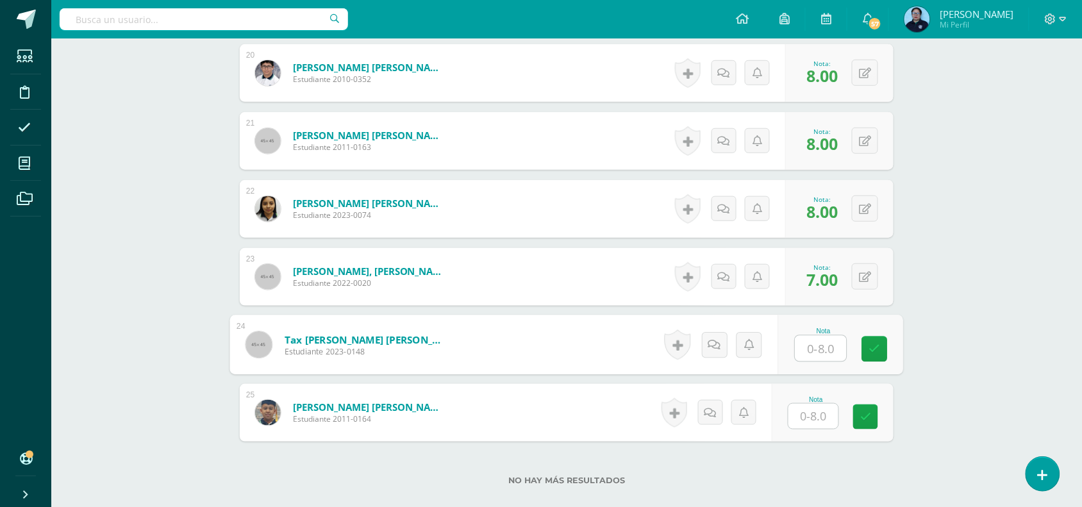
click at [815, 359] on input "text" at bounding box center [821, 349] width 51 height 26
type input "7"
click at [877, 357] on link at bounding box center [875, 350] width 26 height 26
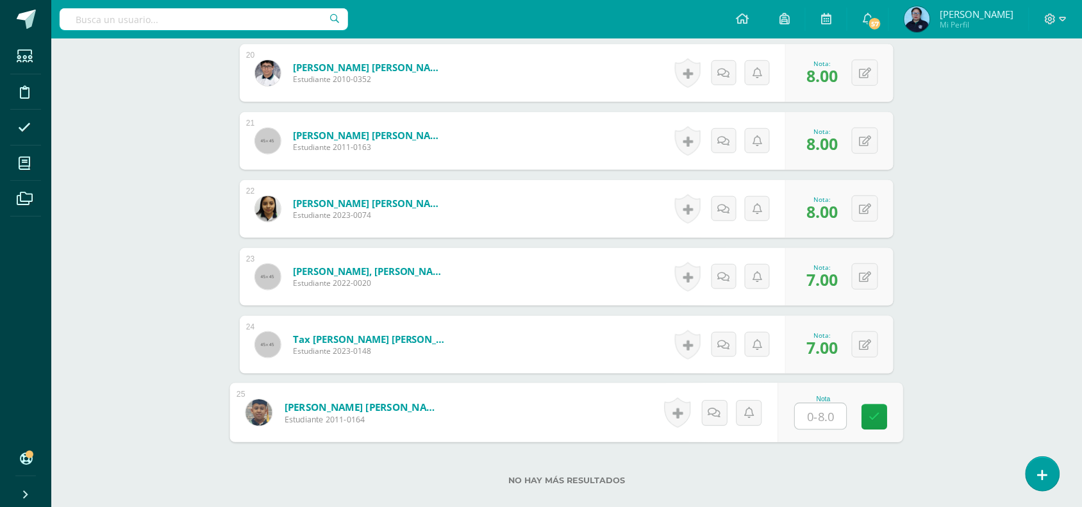
click at [819, 414] on input "text" at bounding box center [821, 417] width 51 height 26
type input "7"
click at [885, 426] on link at bounding box center [875, 418] width 26 height 26
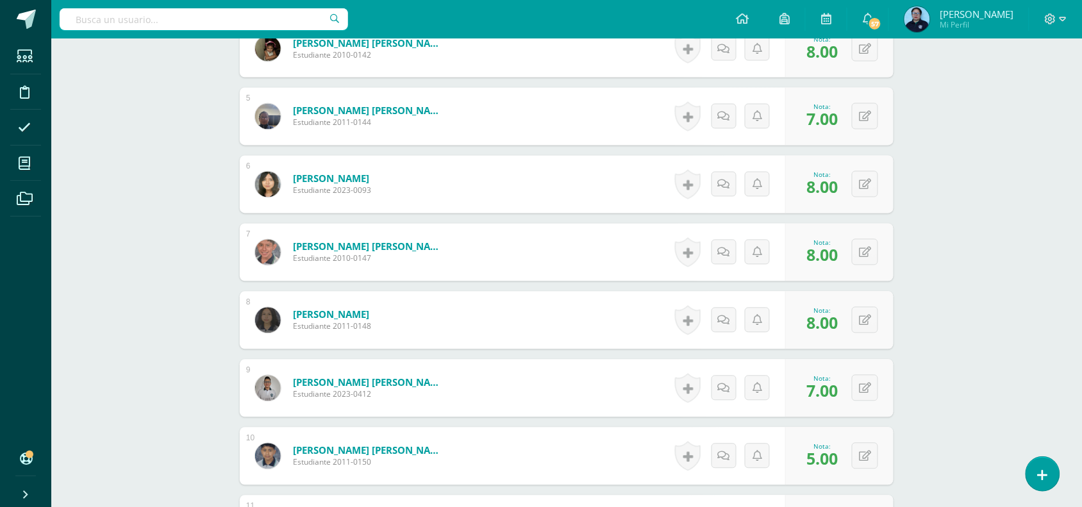
scroll to position [0, 0]
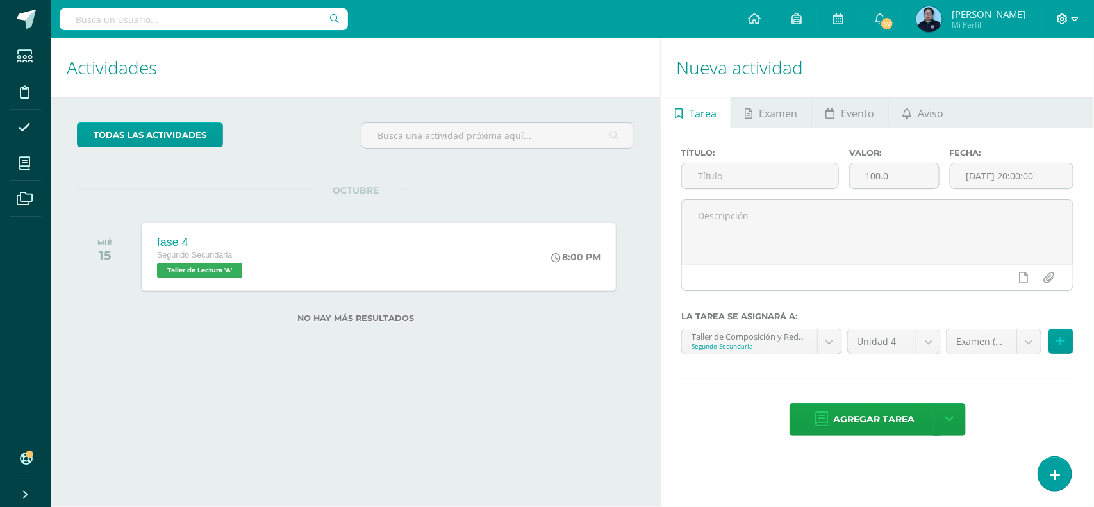
click at [1066, 24] on icon at bounding box center [1063, 19] width 12 height 12
click at [1030, 71] on span "Configuración" at bounding box center [1036, 69] width 60 height 12
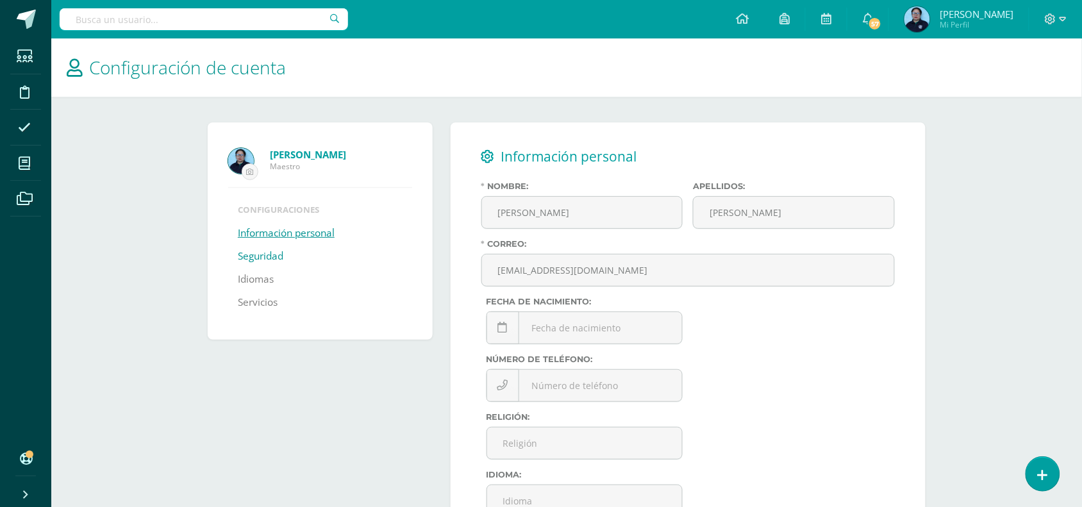
click at [255, 258] on link "Seguridad" at bounding box center [261, 256] width 46 height 23
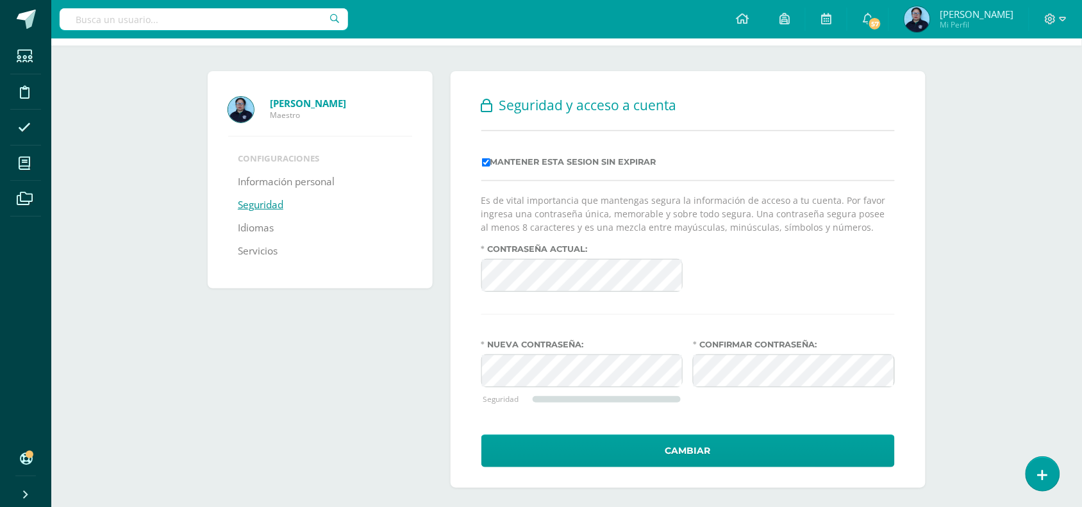
scroll to position [62, 0]
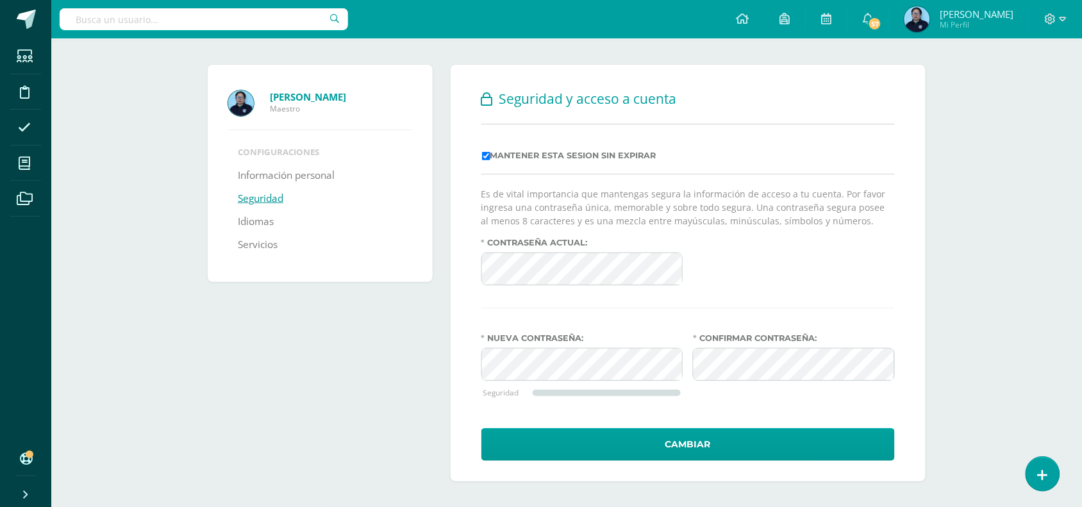
click at [934, 363] on div "Silvia Gonzalez Maestro Configuraciones Información personal Seguridad Idiomas …" at bounding box center [566, 273] width 769 height 468
click at [792, 415] on div "Confirmar contraseña:" at bounding box center [794, 374] width 212 height 83
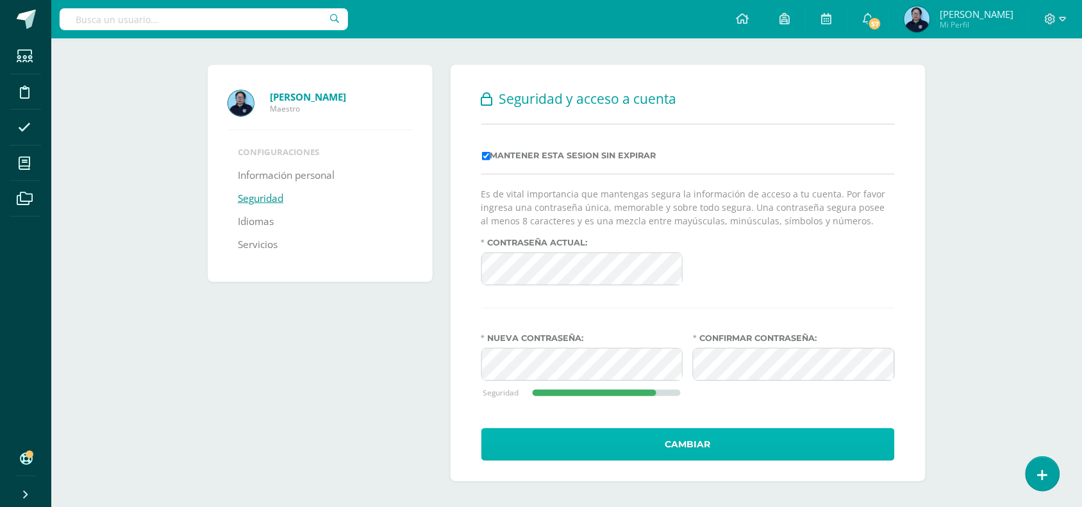
click at [689, 440] on button "Cambiar" at bounding box center [688, 444] width 414 height 33
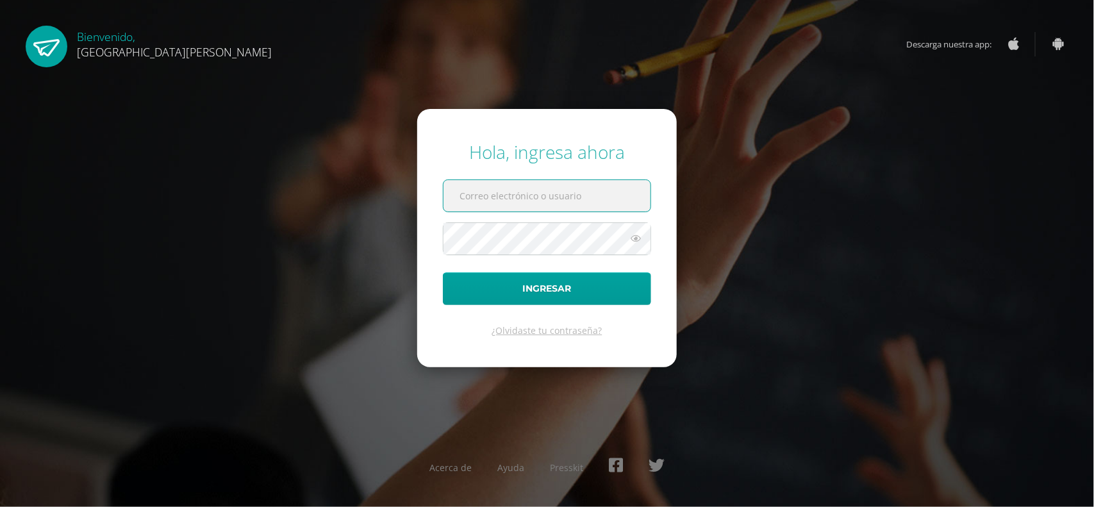
type input "[EMAIL_ADDRESS][DOMAIN_NAME]"
click at [632, 240] on icon at bounding box center [636, 238] width 17 height 15
click at [632, 240] on icon at bounding box center [635, 238] width 18 height 15
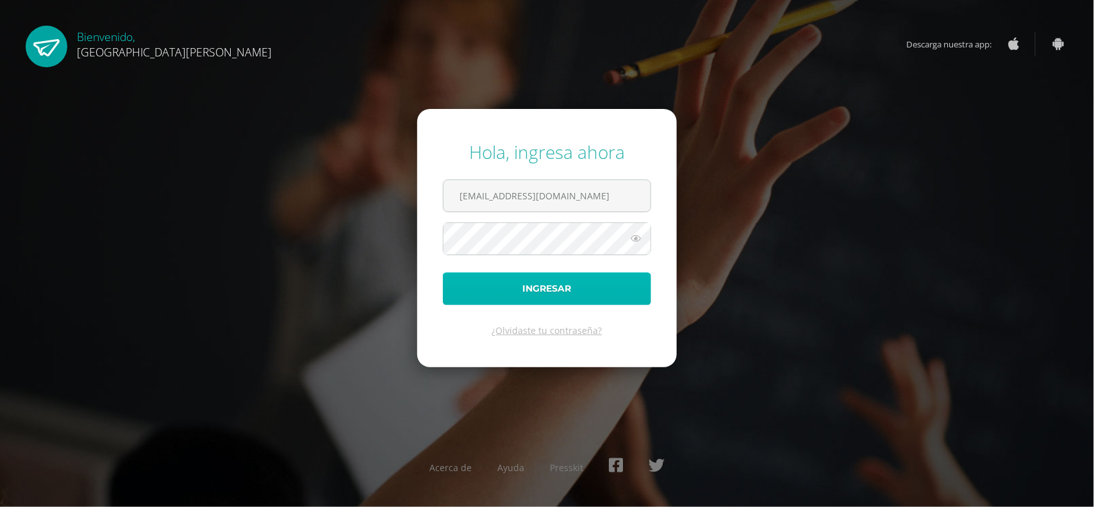
click at [562, 285] on button "Ingresar" at bounding box center [547, 288] width 208 height 33
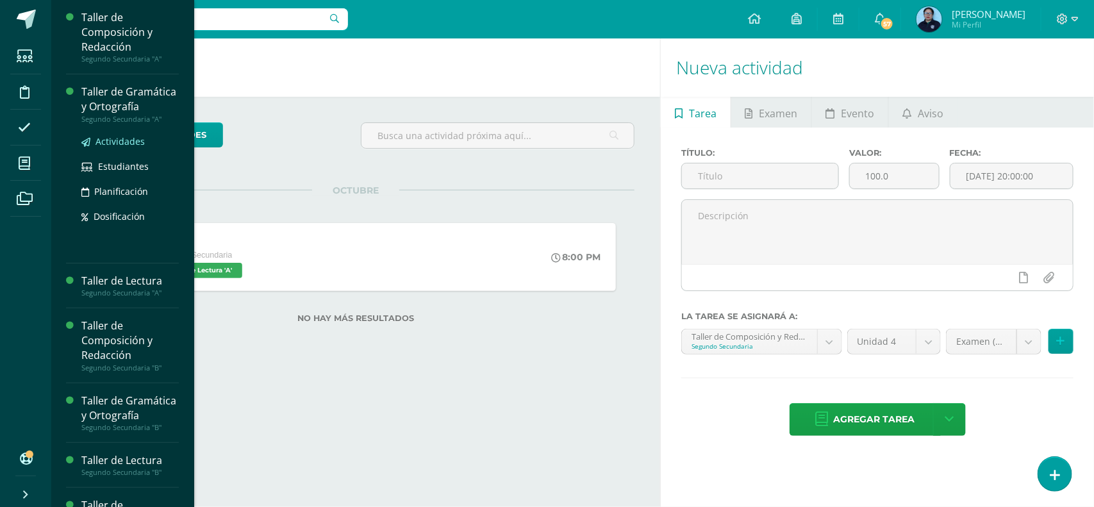
click at [111, 147] on span "Actividades" at bounding box center [120, 141] width 49 height 12
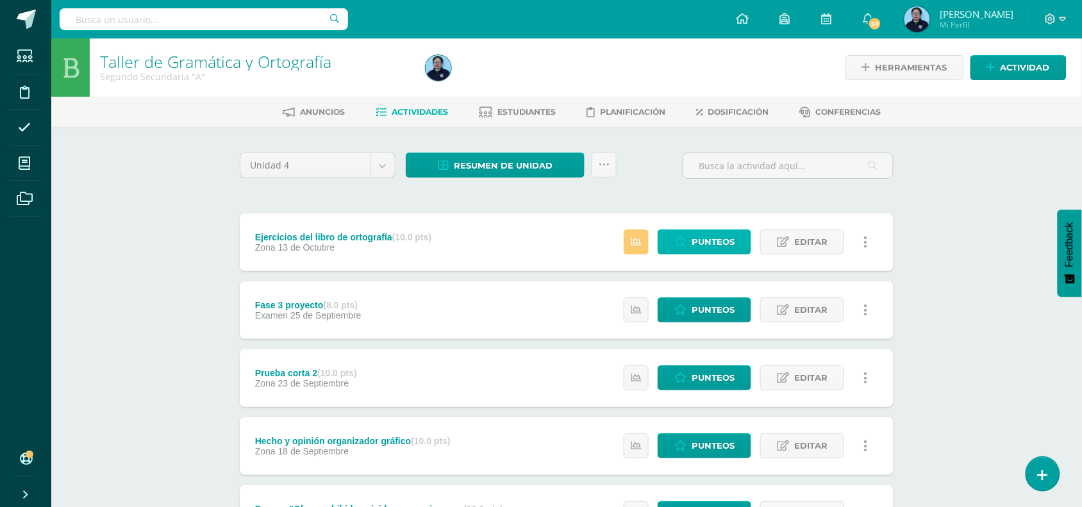
click at [718, 237] on span "Punteos" at bounding box center [713, 242] width 43 height 24
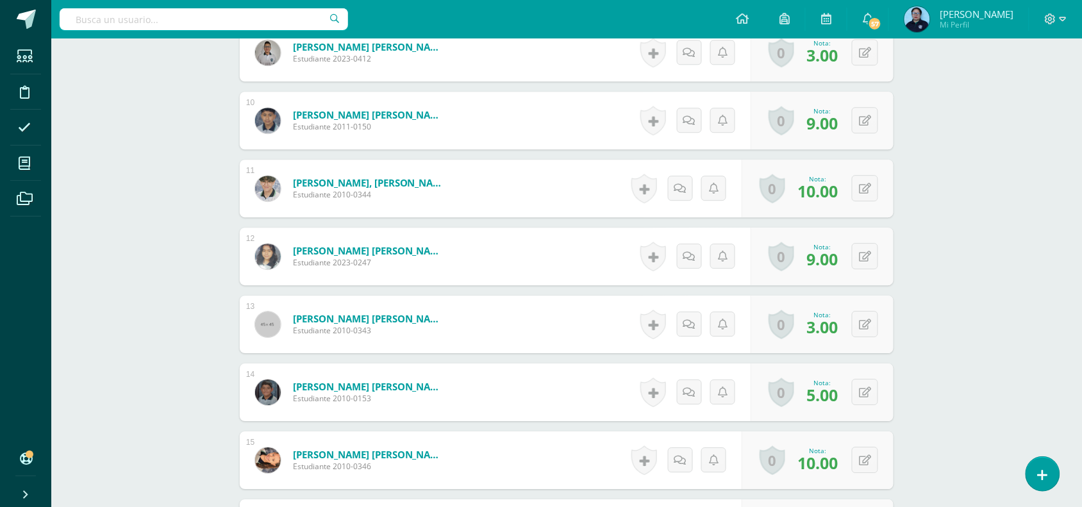
scroll to position [1768, 0]
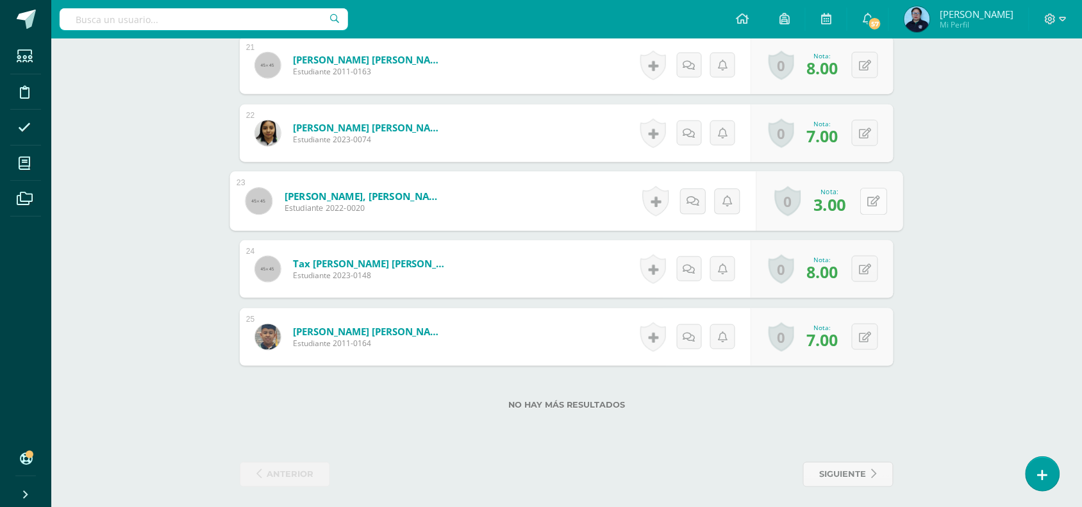
click at [868, 199] on icon at bounding box center [874, 201] width 13 height 11
type input "7"
click at [841, 202] on icon at bounding box center [840, 205] width 12 height 11
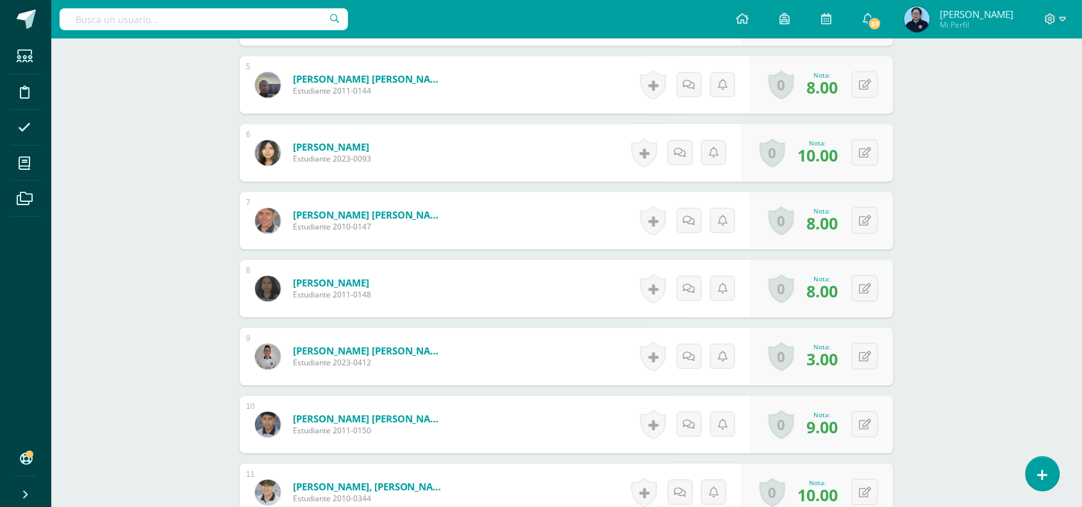
scroll to position [673, 0]
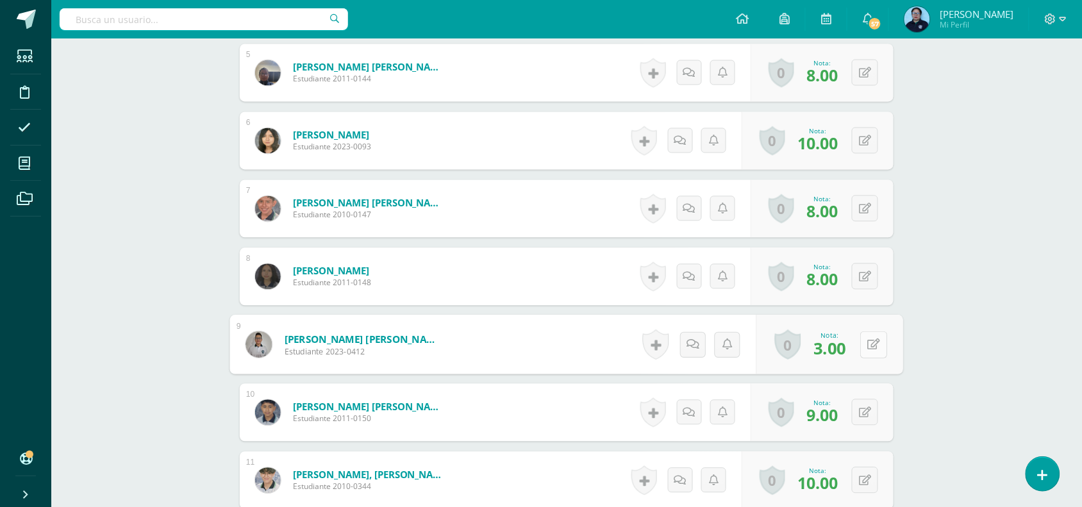
click at [861, 342] on button at bounding box center [873, 344] width 27 height 27
click at [974, 262] on div "Taller de Gramática y Ortografía Segundo Secundaria "A" Herramientas Detalle de…" at bounding box center [566, 486] width 1031 height 2243
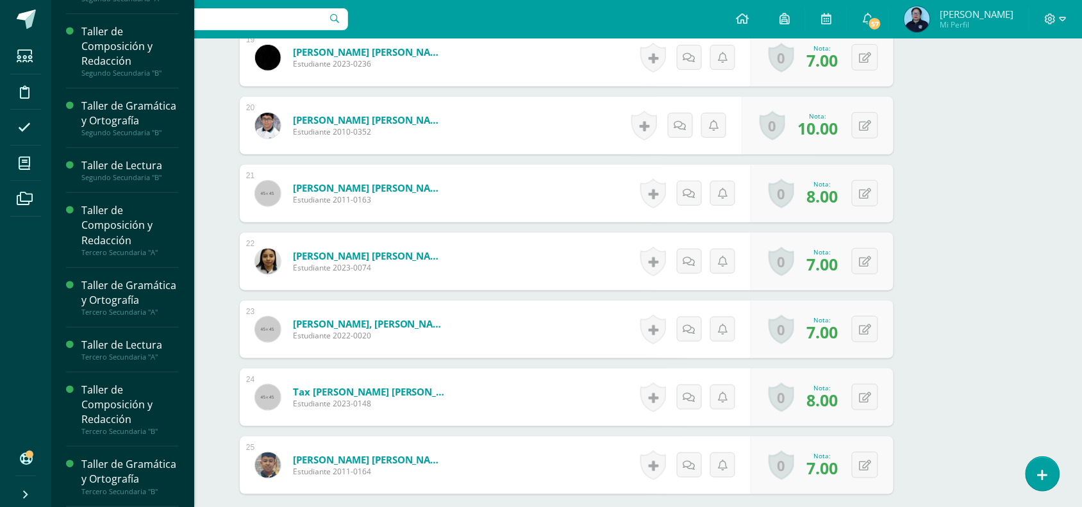
scroll to position [170, 0]
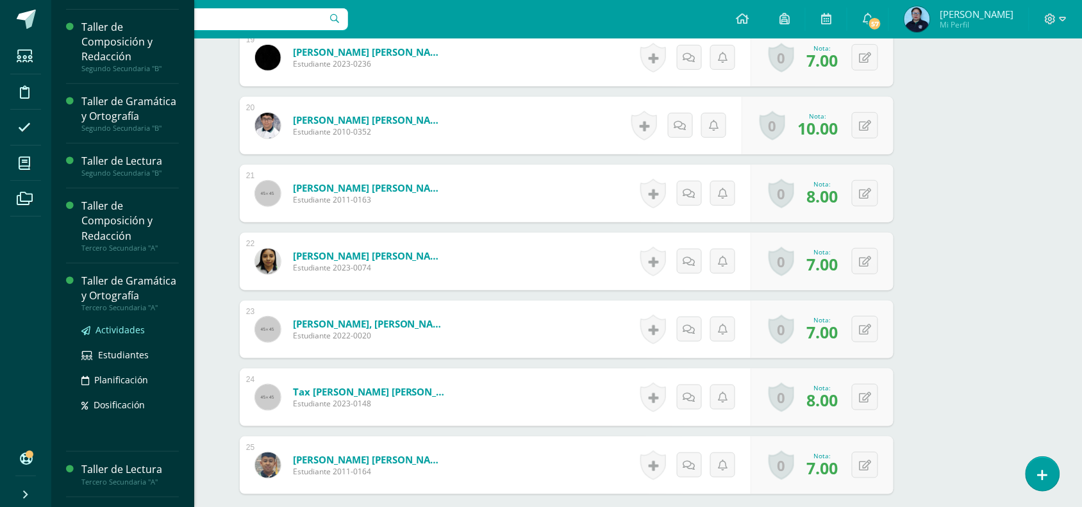
click at [115, 337] on link "Actividades" at bounding box center [129, 329] width 97 height 15
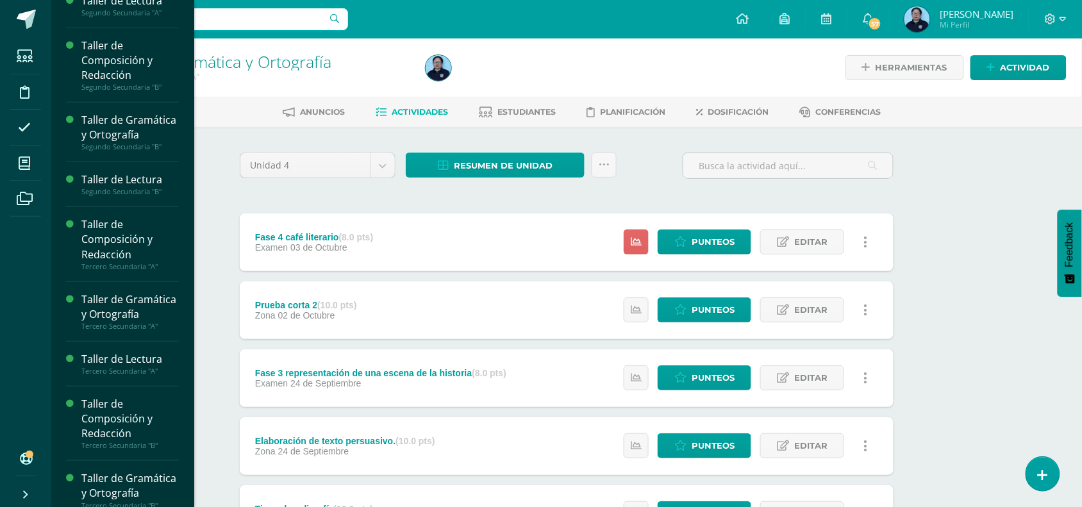
scroll to position [158, 0]
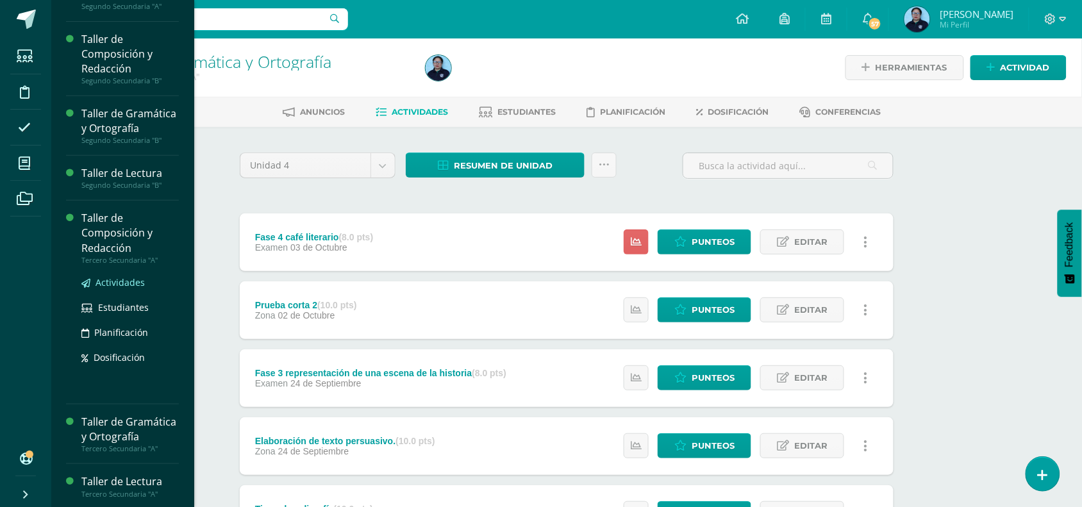
click at [103, 289] on span "Actividades" at bounding box center [120, 282] width 49 height 12
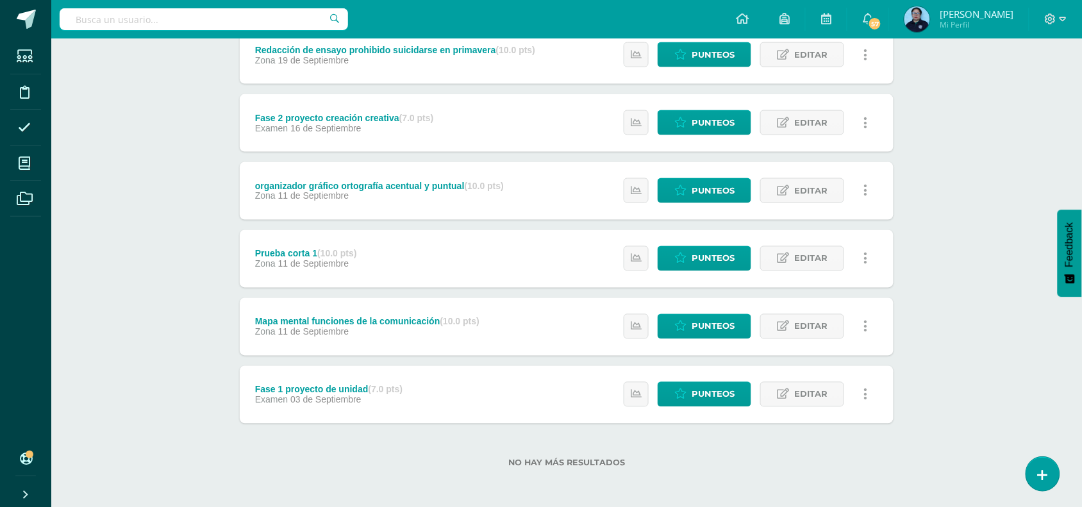
scroll to position [529, 0]
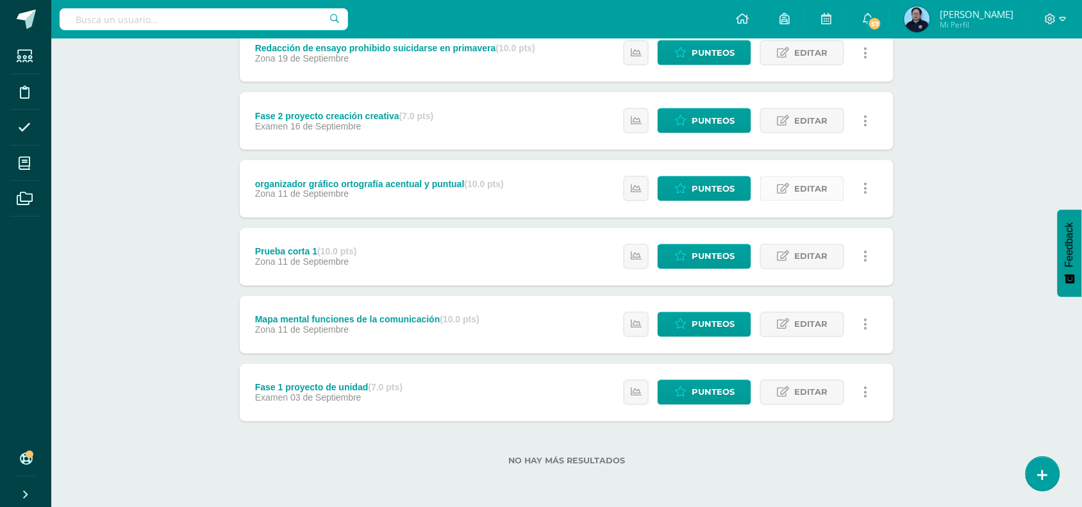
click at [805, 185] on span "Editar" at bounding box center [810, 189] width 33 height 24
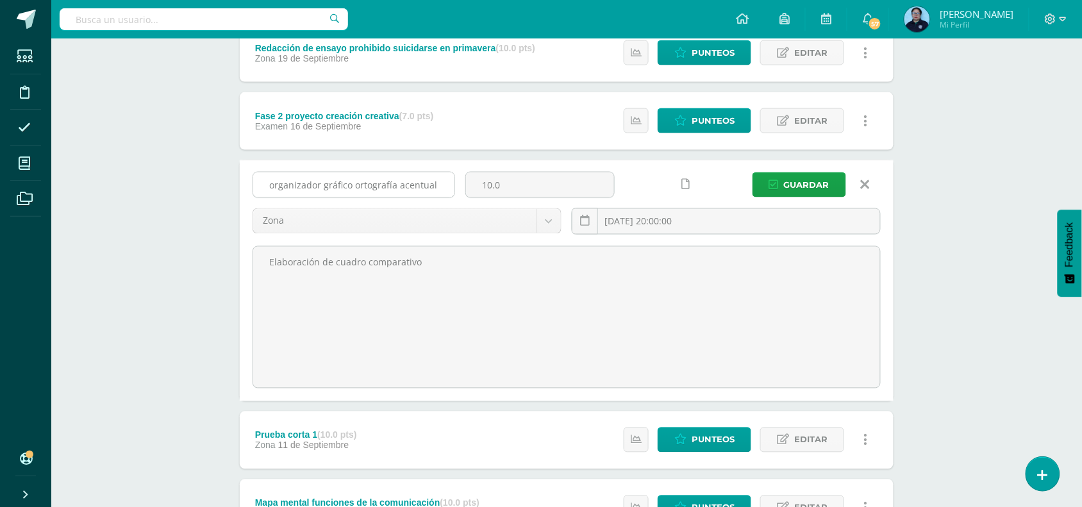
click at [446, 185] on input "organizador gráfico ortografía acentual y puntual" at bounding box center [353, 184] width 201 height 25
click at [401, 185] on input "organizador gráfico ortografía acentual y puntual" at bounding box center [353, 184] width 201 height 25
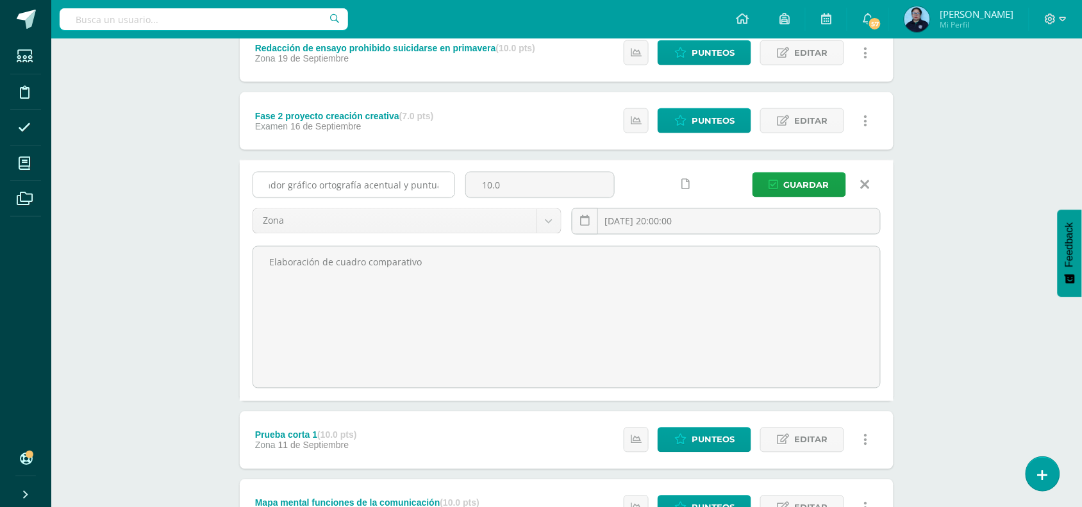
drag, startPoint x: 433, startPoint y: 181, endPoint x: 451, endPoint y: 184, distance: 17.5
click at [451, 184] on input "organizador gráfico ortografía acentual y puntual" at bounding box center [353, 184] width 201 height 25
click at [441, 184] on input "organizador gráfico ortografía acentual y puntual" at bounding box center [353, 184] width 201 height 25
type input "organizador gráfico ortografía acentual"
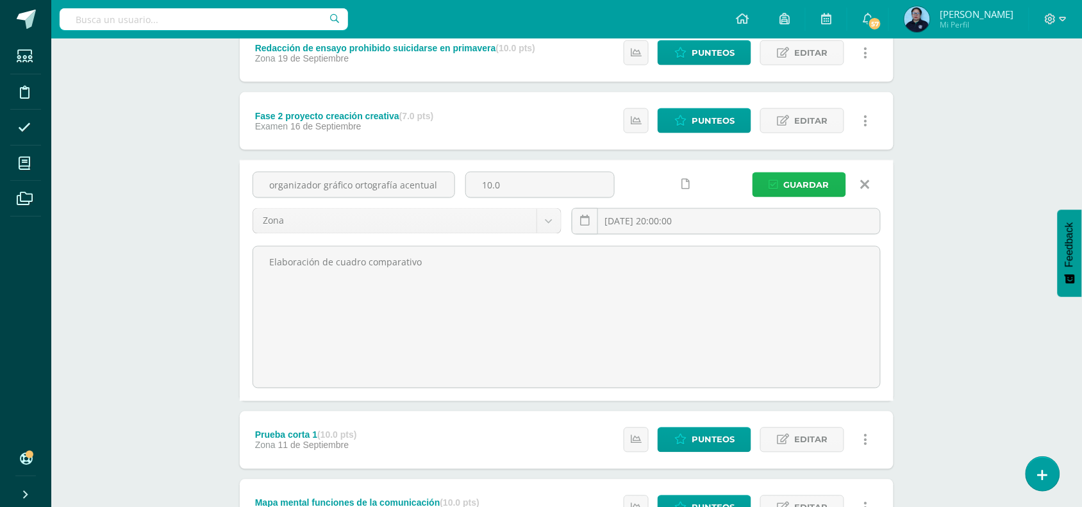
click at [800, 180] on span "Guardar" at bounding box center [807, 185] width 46 height 24
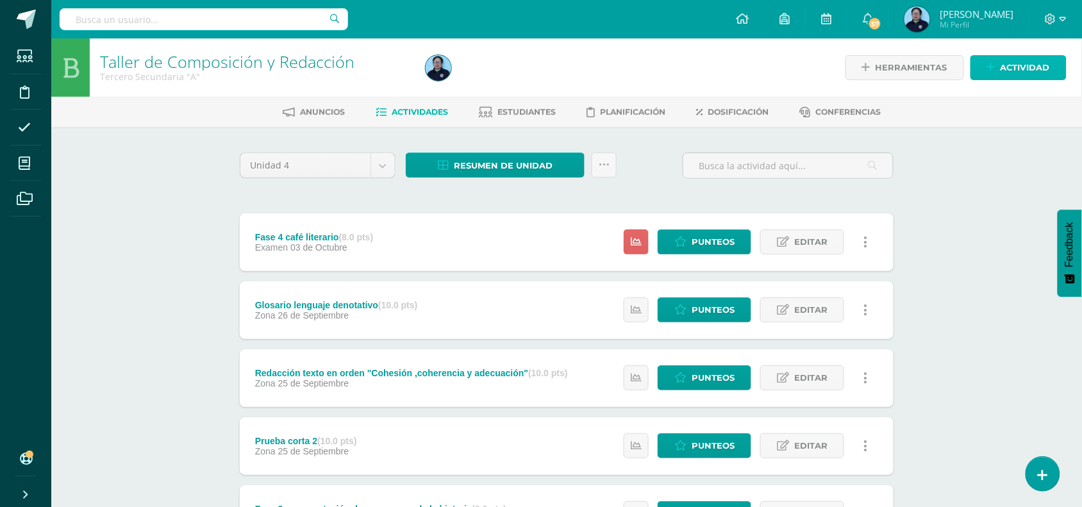
click at [1024, 65] on span "Actividad" at bounding box center [1025, 68] width 49 height 24
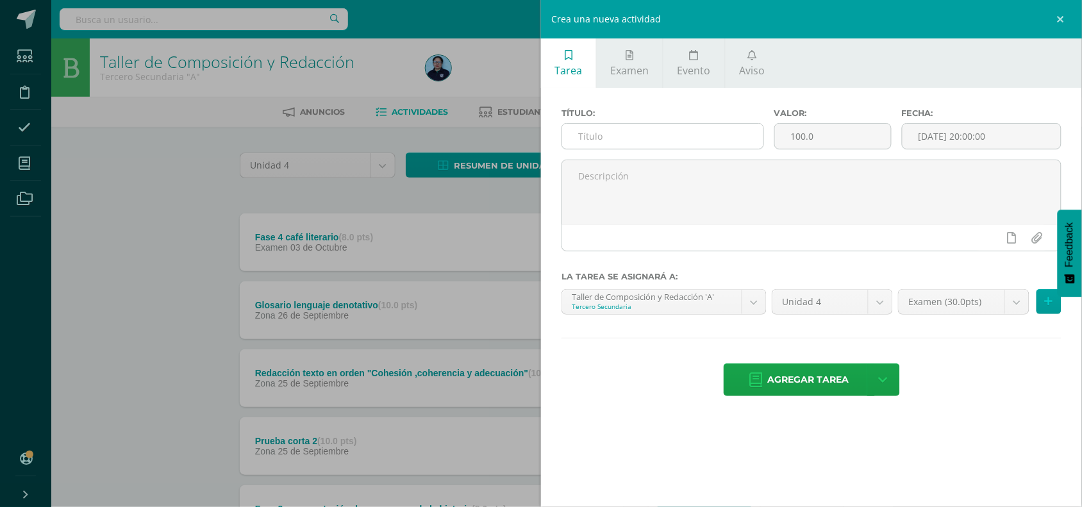
click at [637, 133] on input "text" at bounding box center [662, 136] width 201 height 25
type input "ortografía puntual"
click at [834, 132] on input "100.0" at bounding box center [833, 136] width 116 height 25
type input "10"
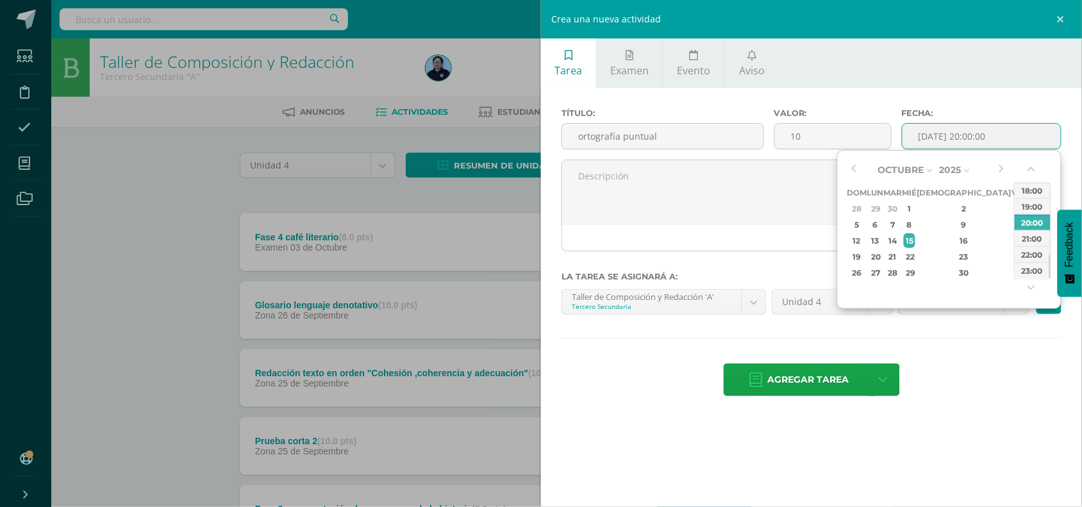
click at [976, 140] on input "[DATE] 20:00:00" at bounding box center [982, 136] width 158 height 25
click at [916, 206] on div "1" at bounding box center [910, 208] width 12 height 15
type input "[DATE] 20:00"
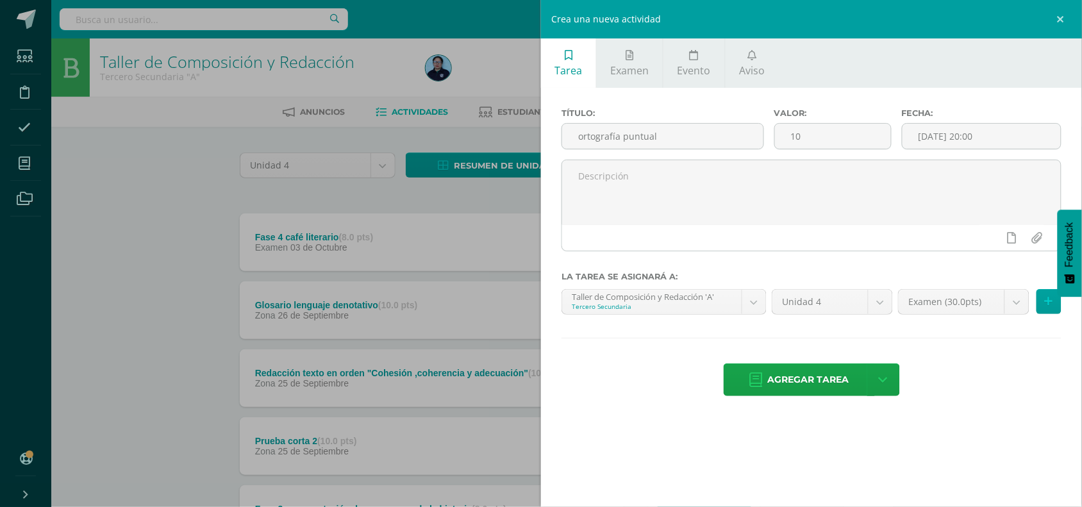
click at [952, 376] on div "Agregar tarea Agregar tarea y ocultar" at bounding box center [812, 381] width 500 height 35
click at [664, 178] on textarea at bounding box center [811, 192] width 499 height 64
type textarea "Organizador gráfico"
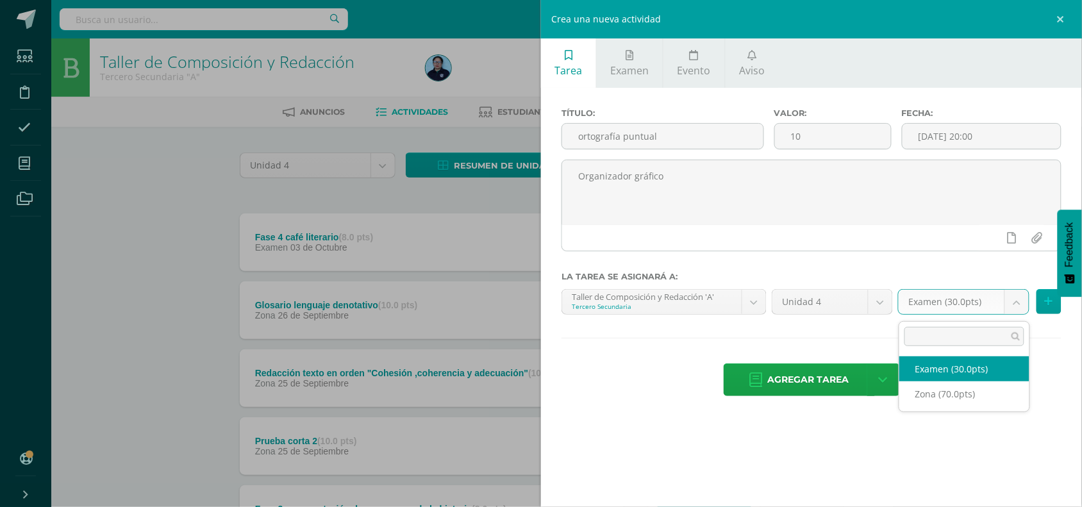
click at [1021, 303] on body "La tarea organizador gráfico ortografía acentual fue editada exitosamente. Estu…" at bounding box center [541, 482] width 1082 height 964
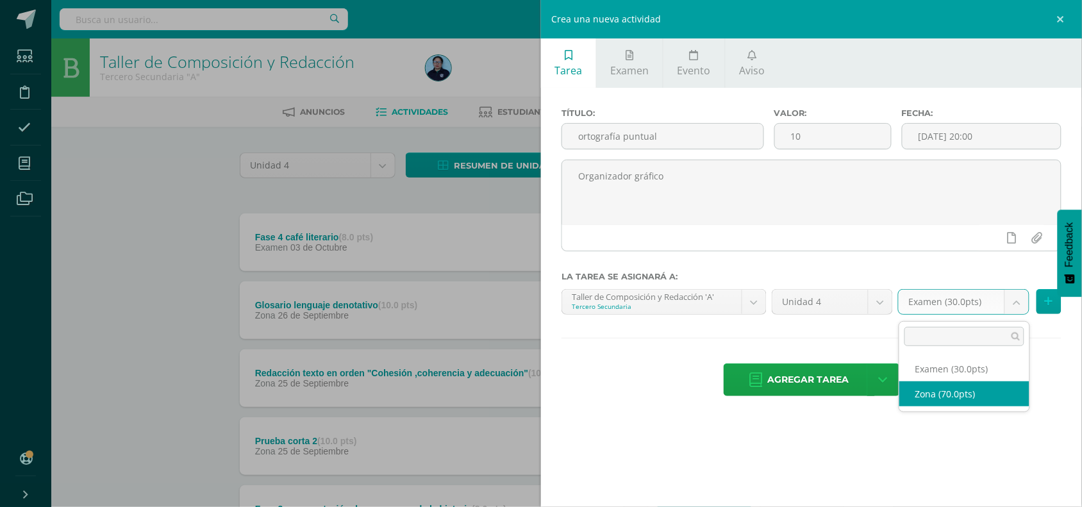
select select "49048"
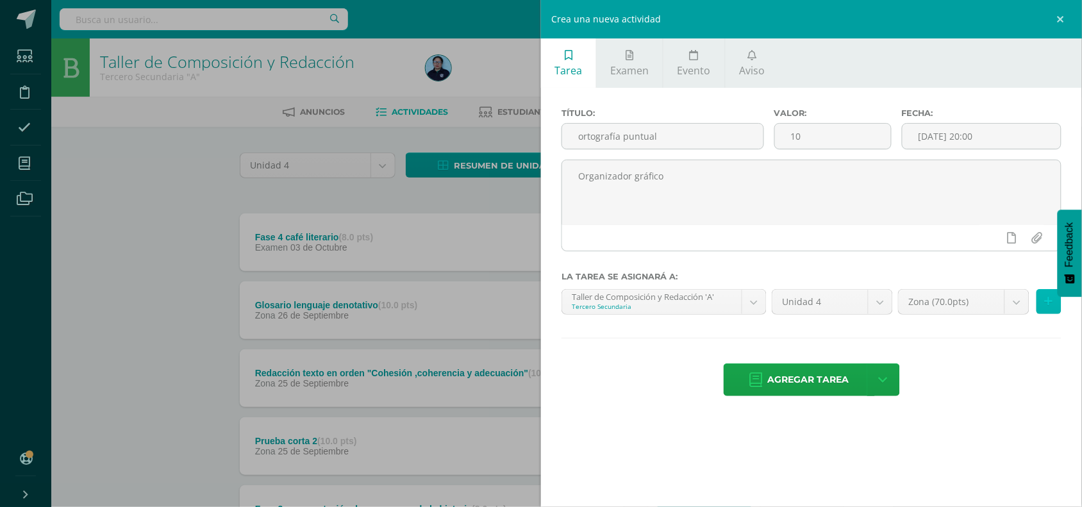
click at [1056, 306] on button at bounding box center [1049, 301] width 25 height 25
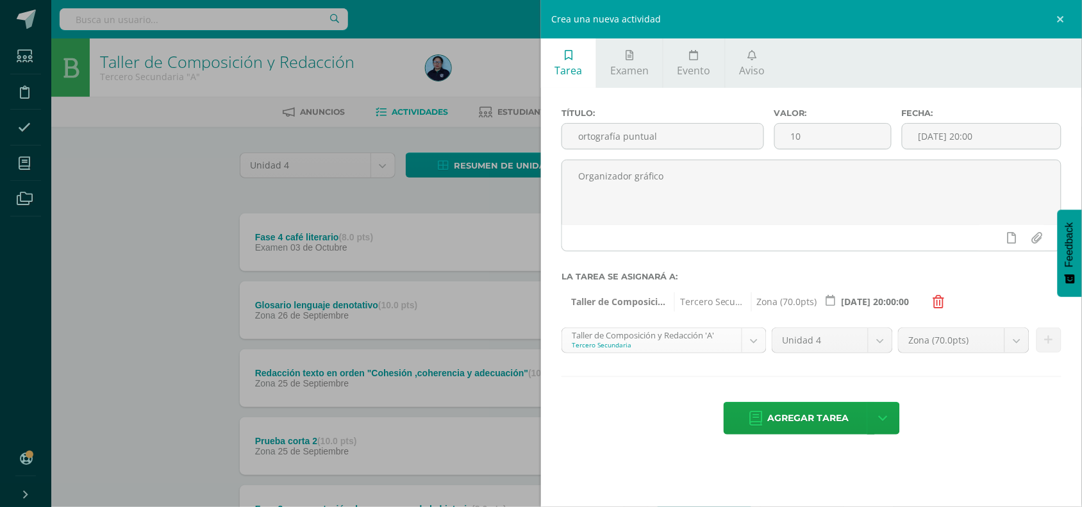
scroll to position [122, 0]
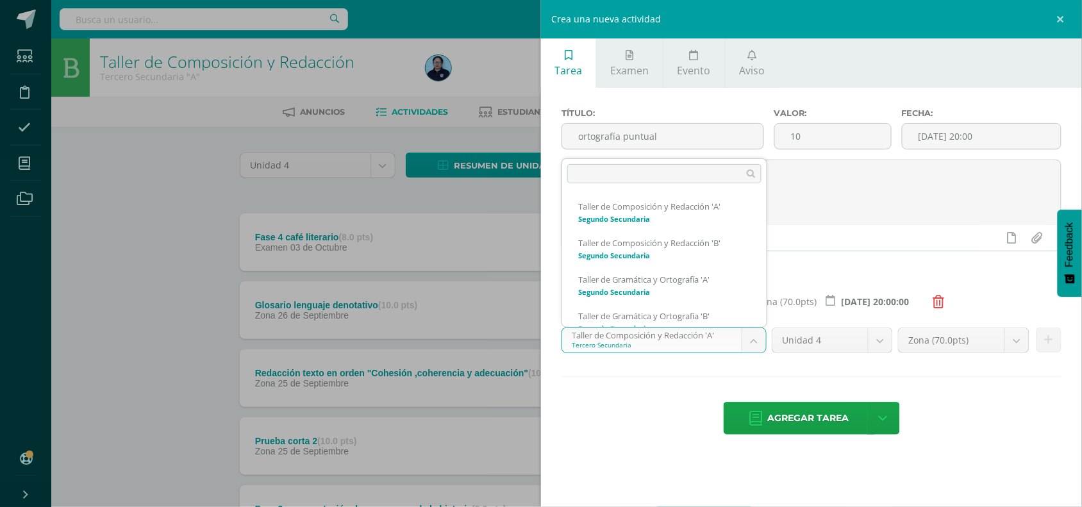
click at [753, 338] on body "La tarea organizador gráfico ortografía acentual fue editada exitosamente. Estu…" at bounding box center [541, 482] width 1082 height 964
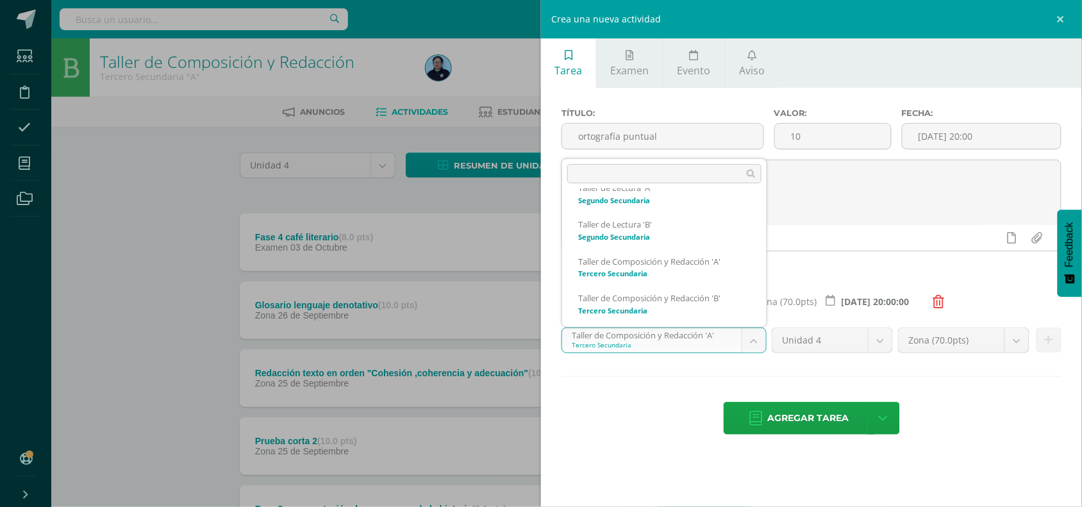
scroll to position [181, 0]
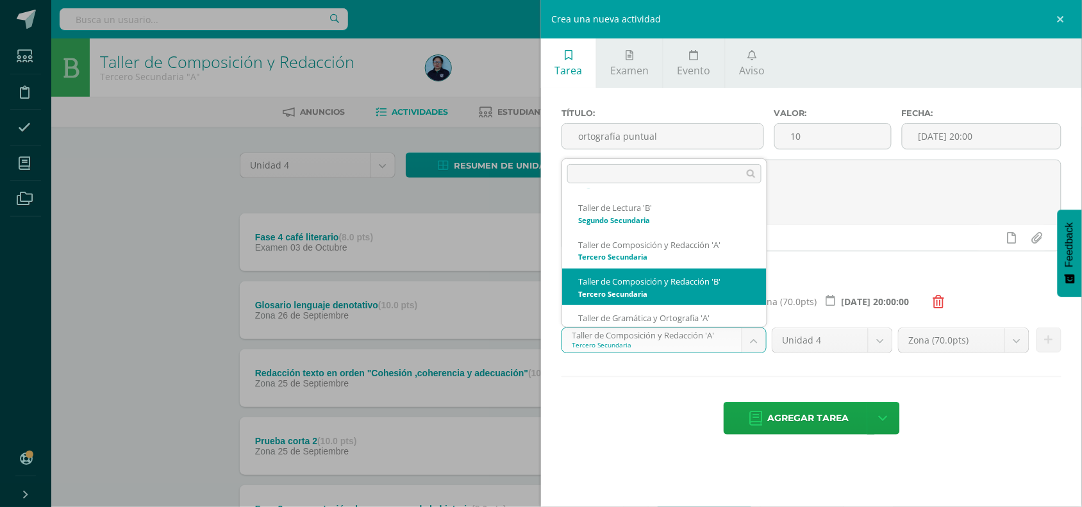
select select "30696"
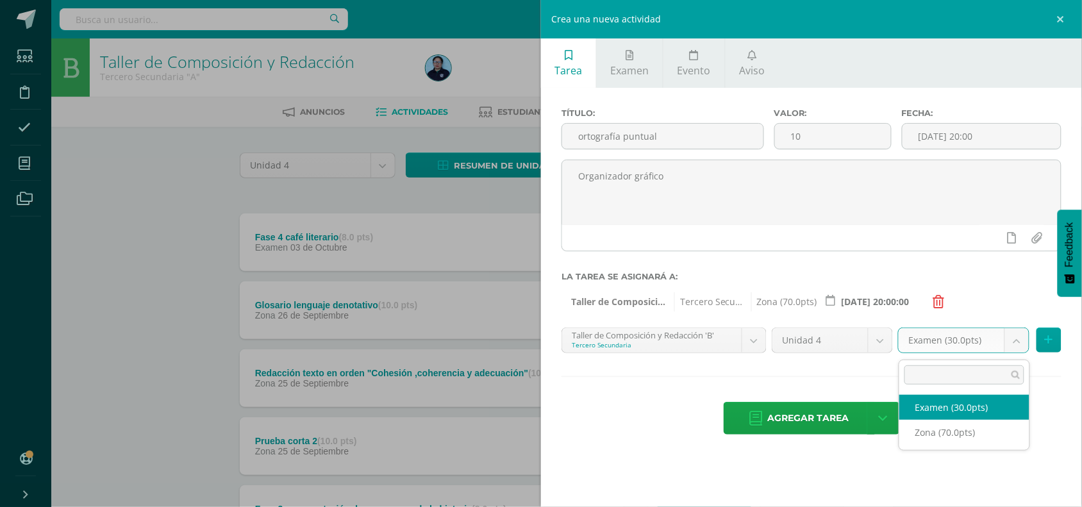
click at [1019, 346] on body "La tarea organizador gráfico ortografía acentual fue editada exitosamente. Estu…" at bounding box center [541, 482] width 1082 height 964
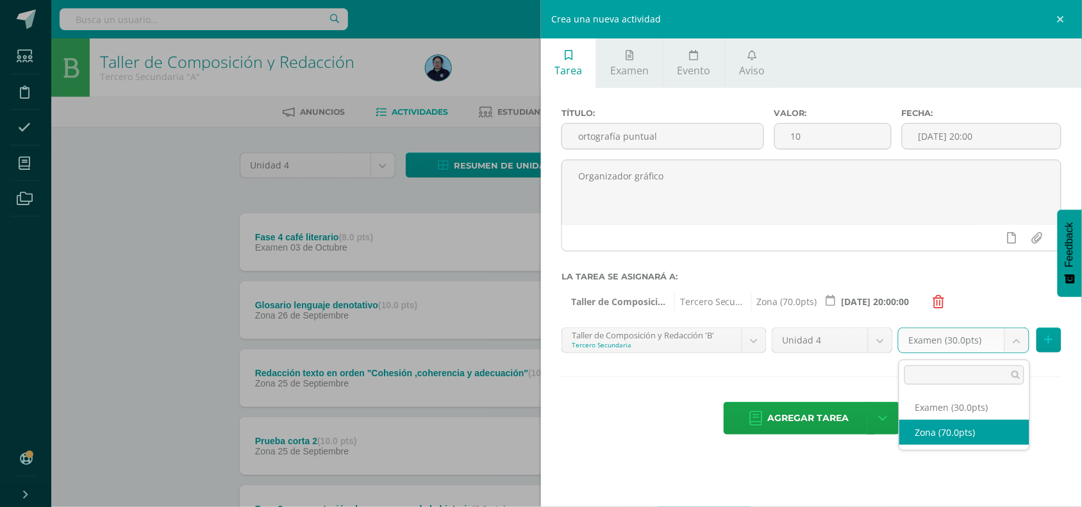
select select "49054"
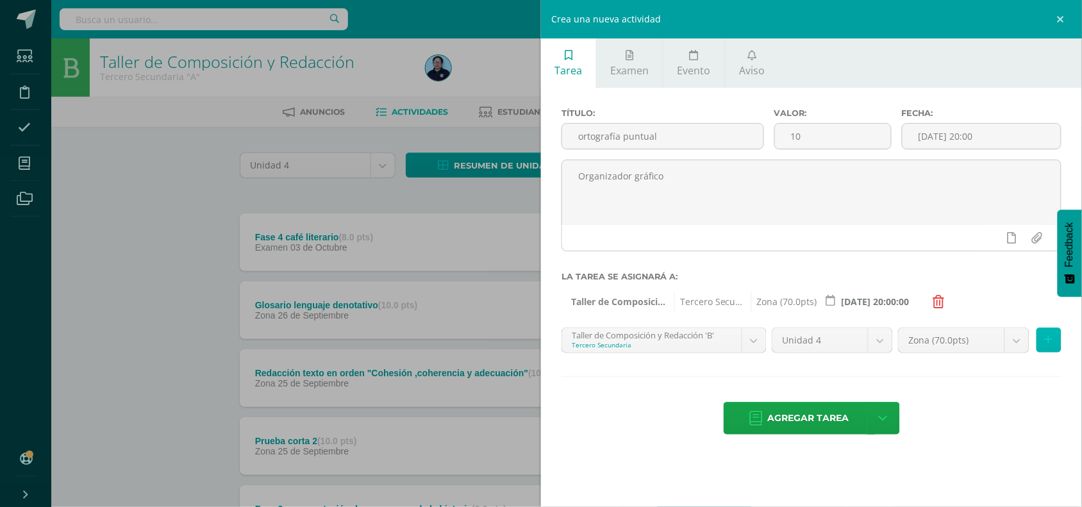
click at [1045, 346] on icon at bounding box center [1049, 340] width 8 height 11
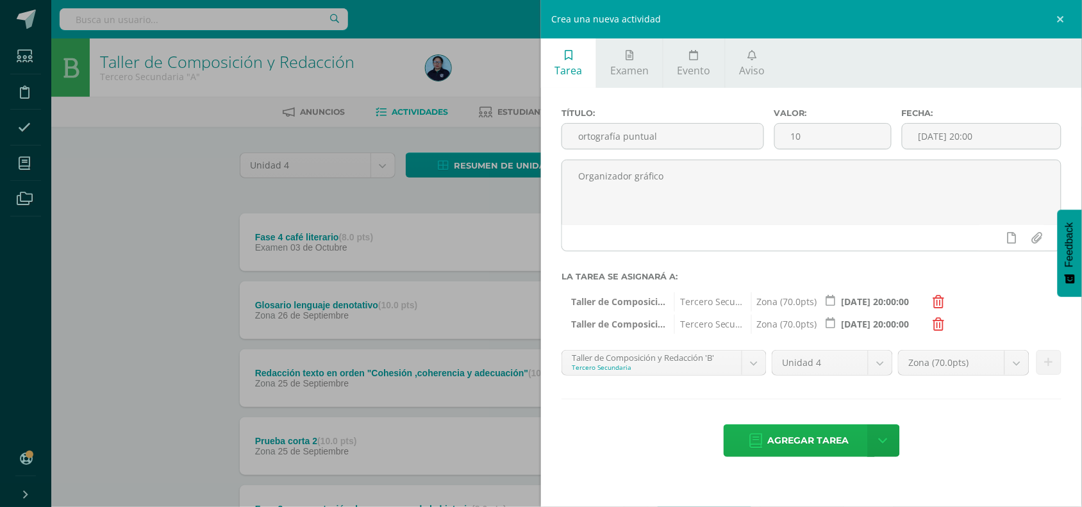
click at [797, 444] on span "Agregar tarea" at bounding box center [808, 440] width 81 height 31
